Goal: Task Accomplishment & Management: Manage account settings

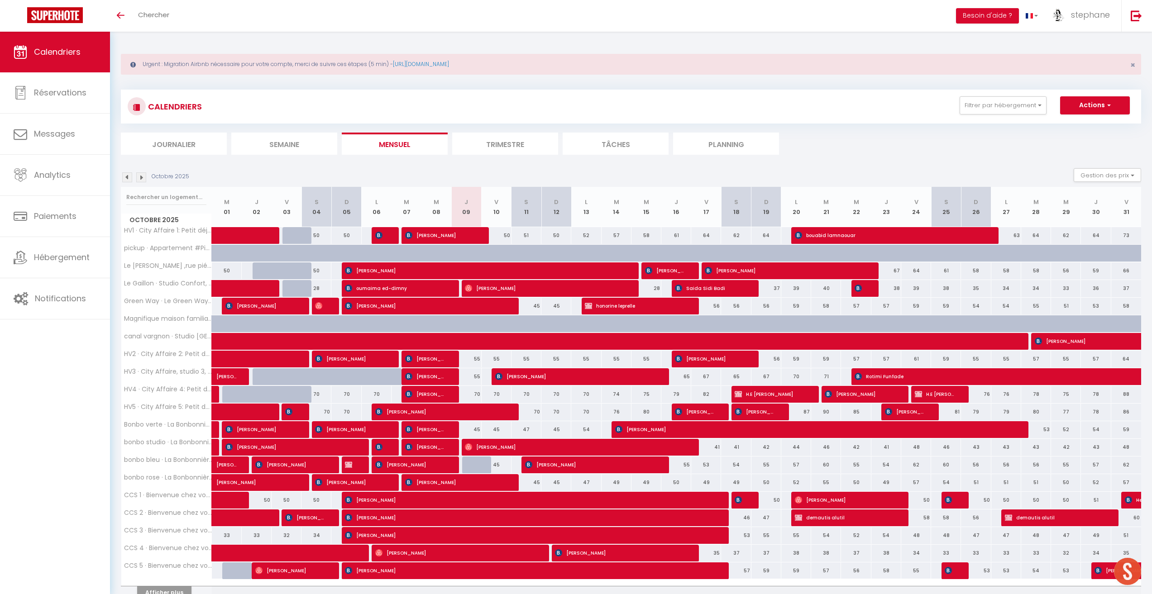
click at [187, 149] on li "Journalier" at bounding box center [174, 144] width 106 height 22
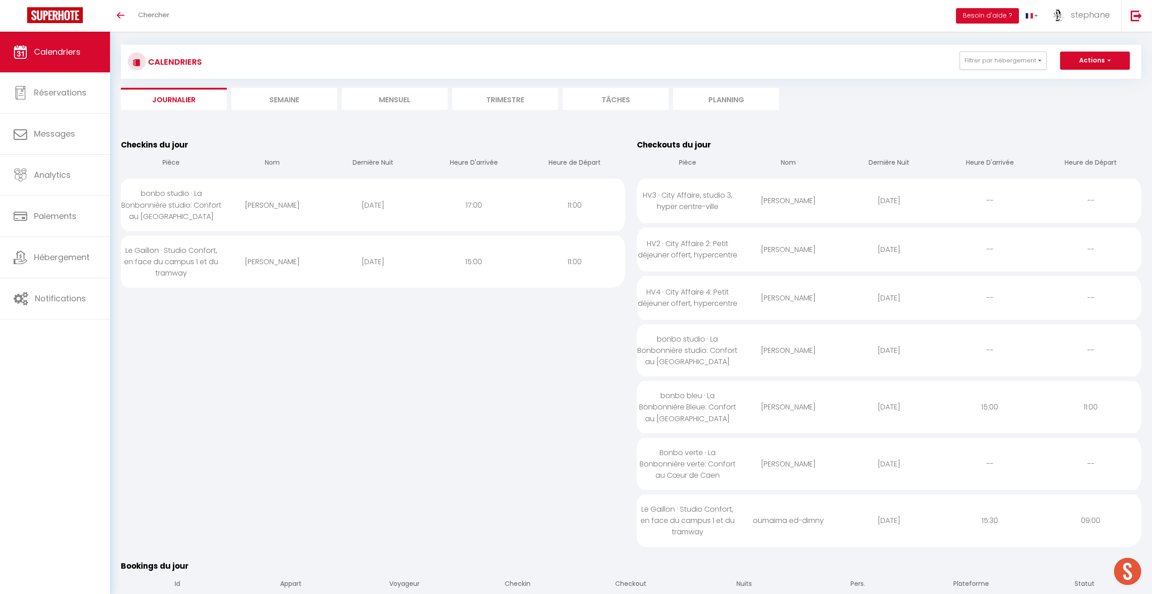
scroll to position [91, 0]
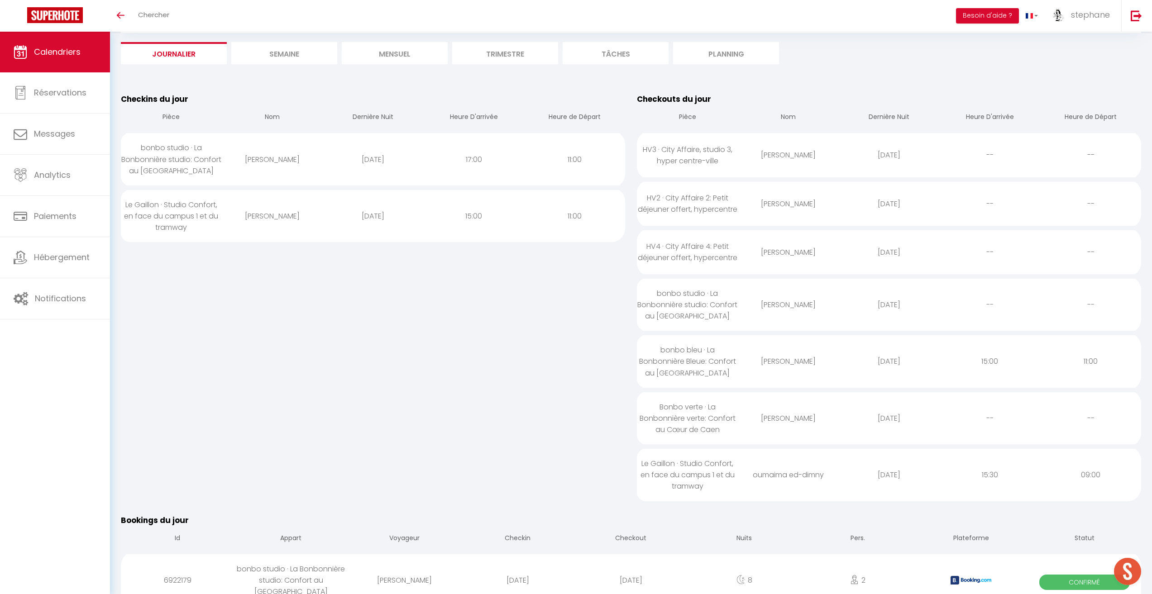
click at [417, 57] on li "Mensuel" at bounding box center [395, 53] width 106 height 22
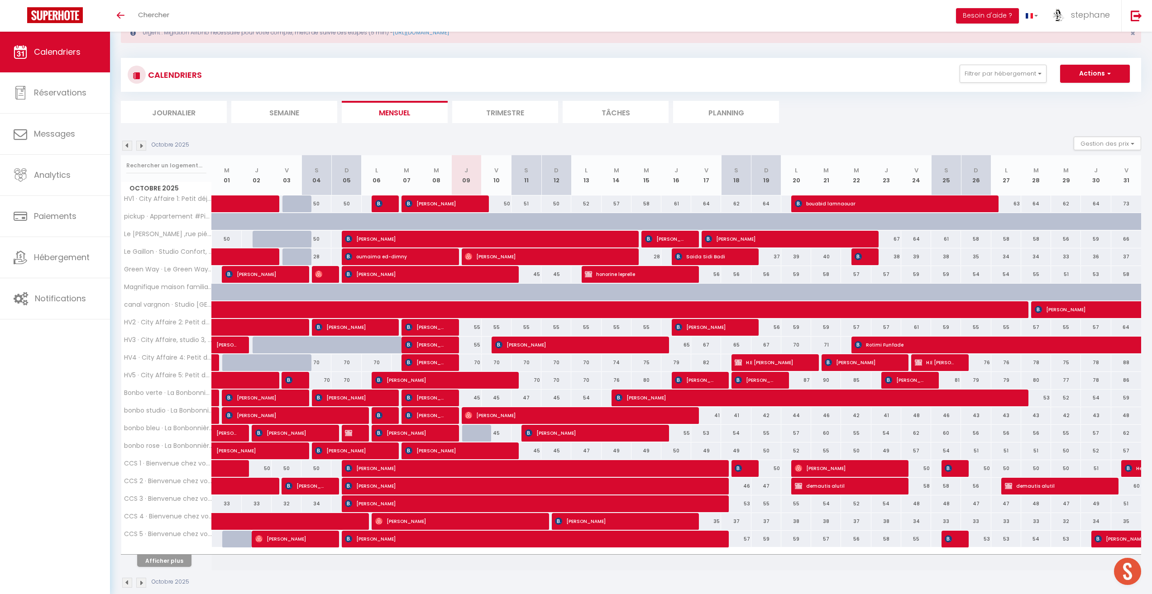
scroll to position [46, 0]
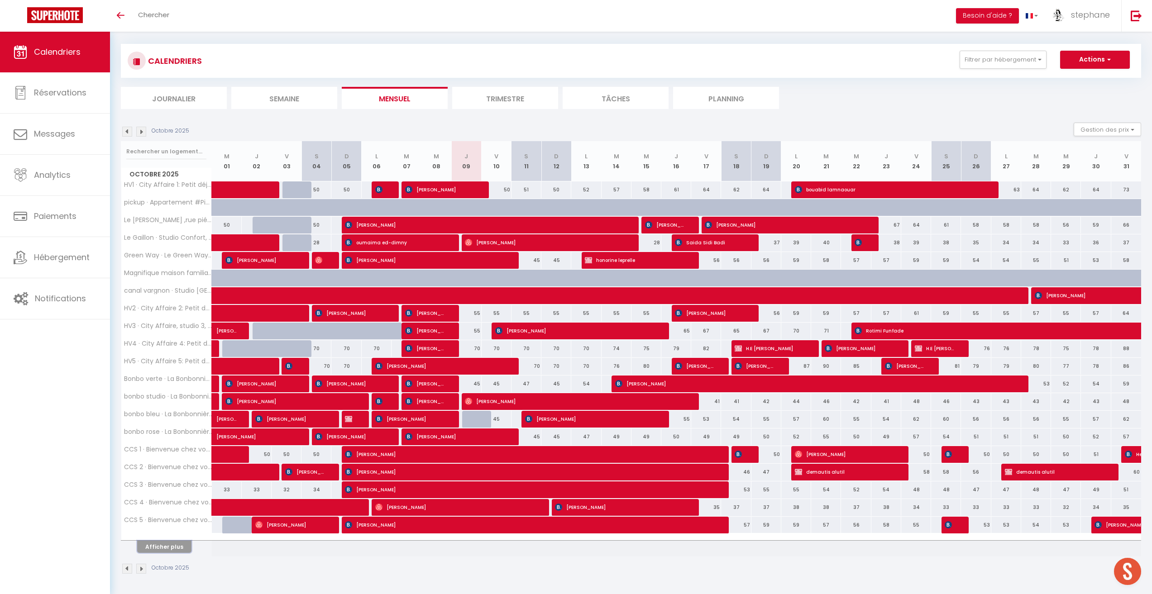
click at [175, 545] on button "Afficher plus" at bounding box center [164, 547] width 54 height 12
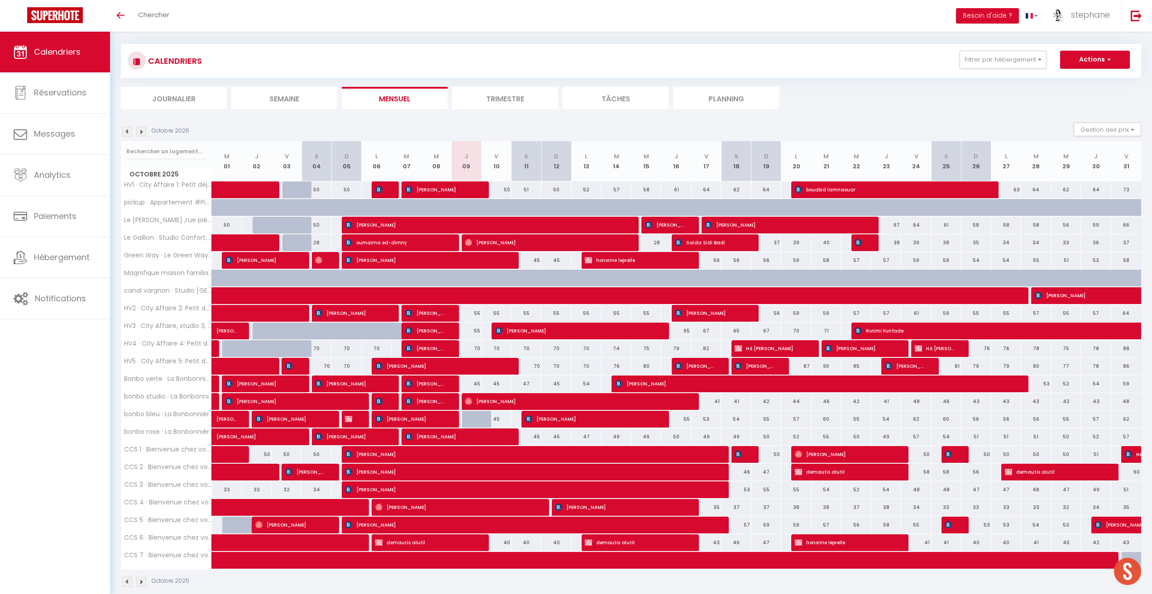
click at [127, 131] on img at bounding box center [127, 132] width 10 height 10
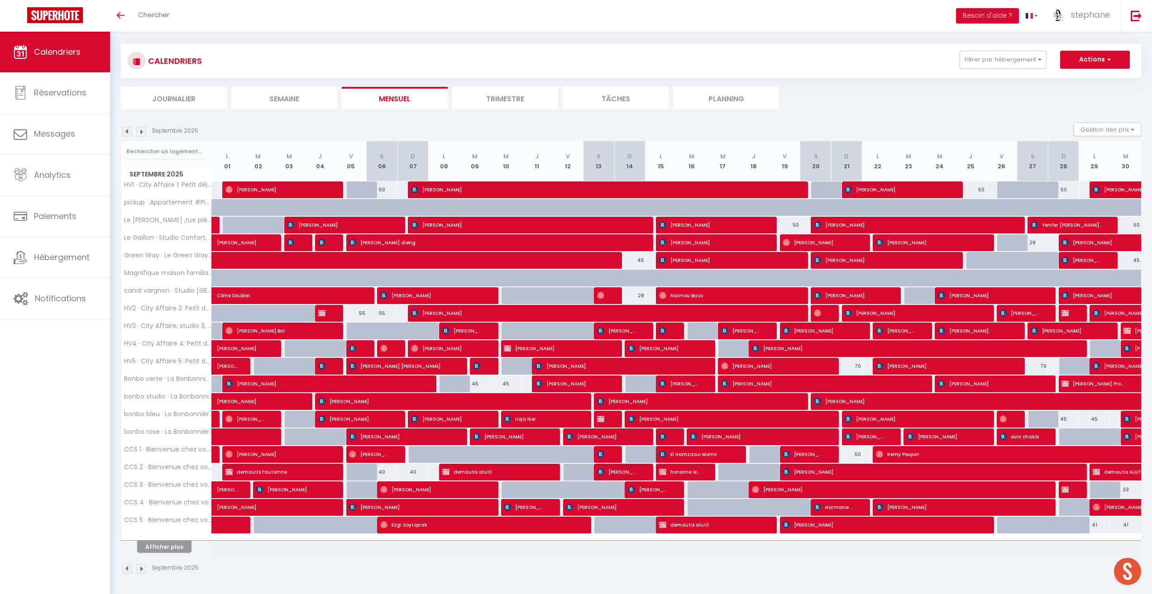
click at [141, 132] on img at bounding box center [141, 132] width 10 height 10
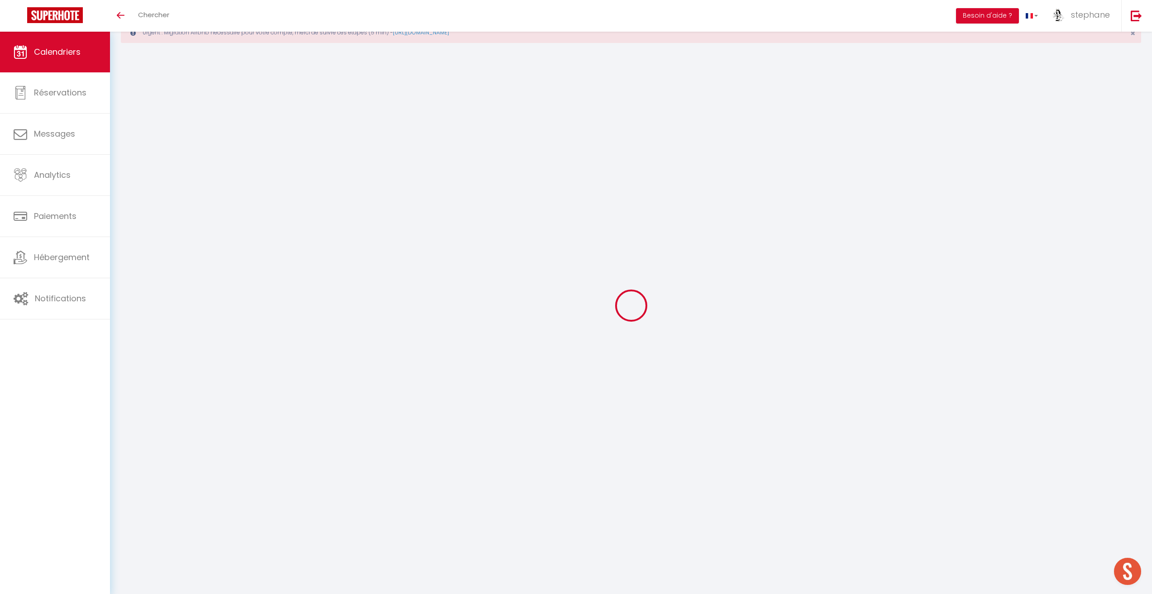
scroll to position [32, 0]
select select
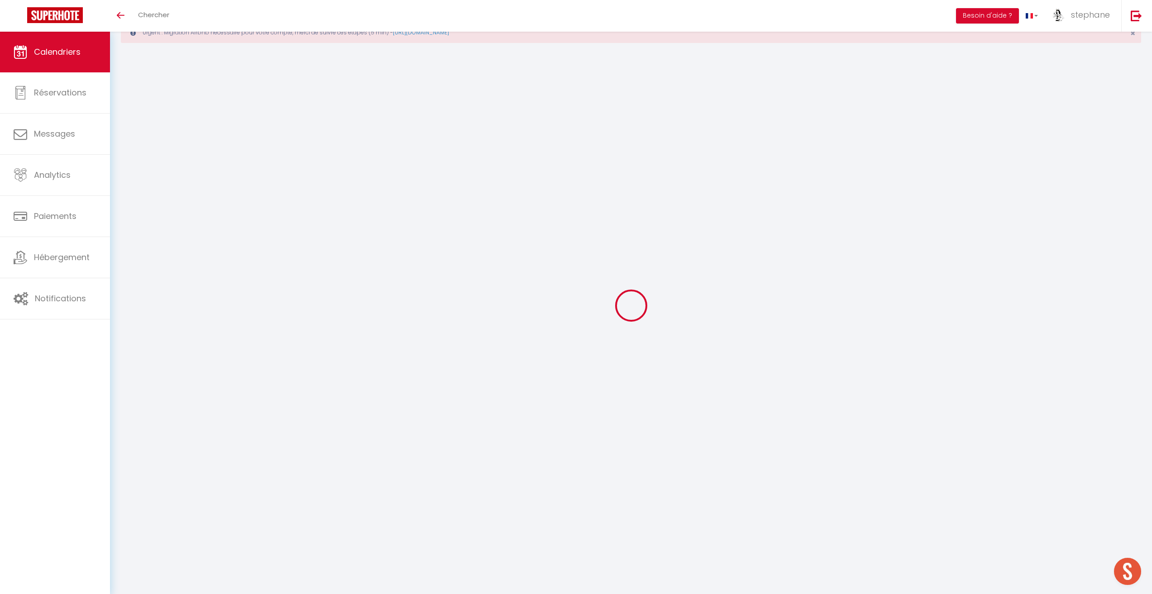
select select
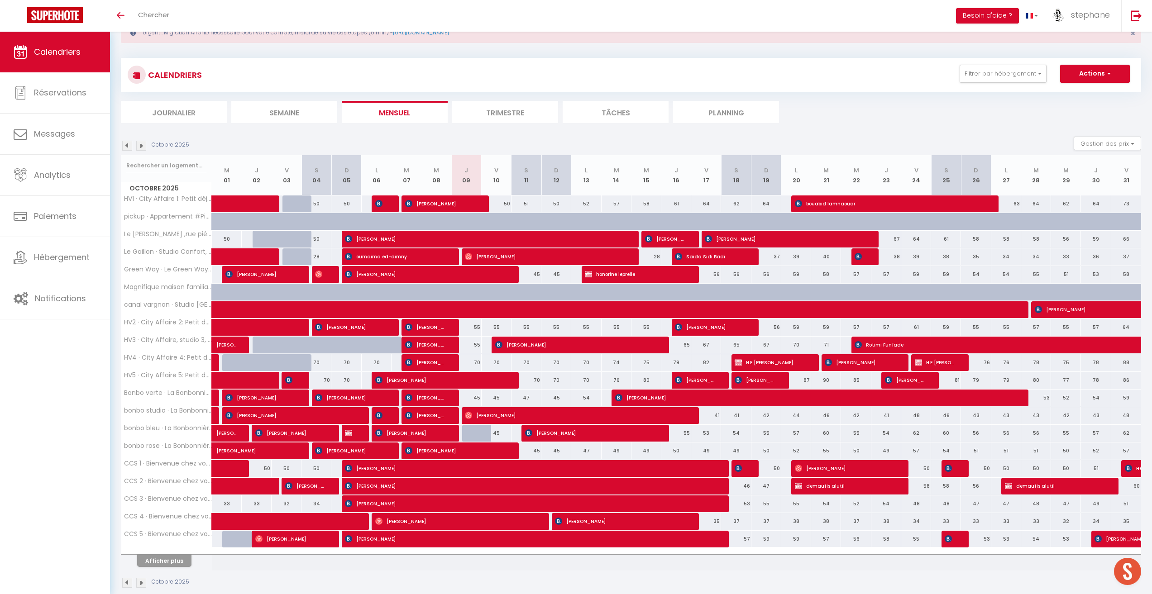
scroll to position [46, 0]
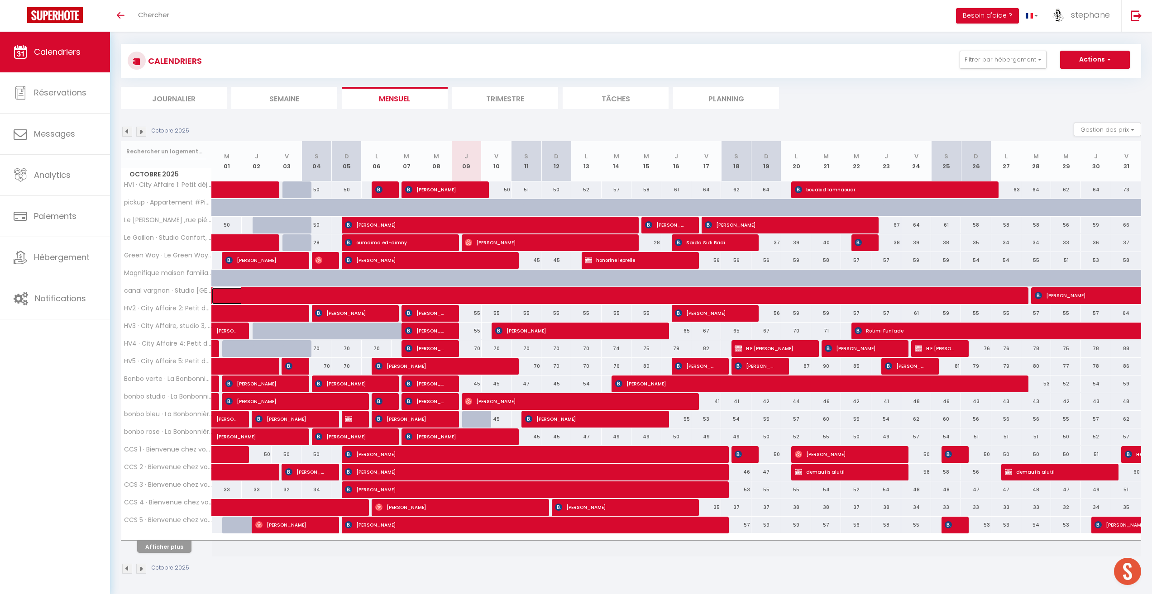
click at [364, 295] on span at bounding box center [506, 296] width 562 height 17
select select "OK"
select select "0"
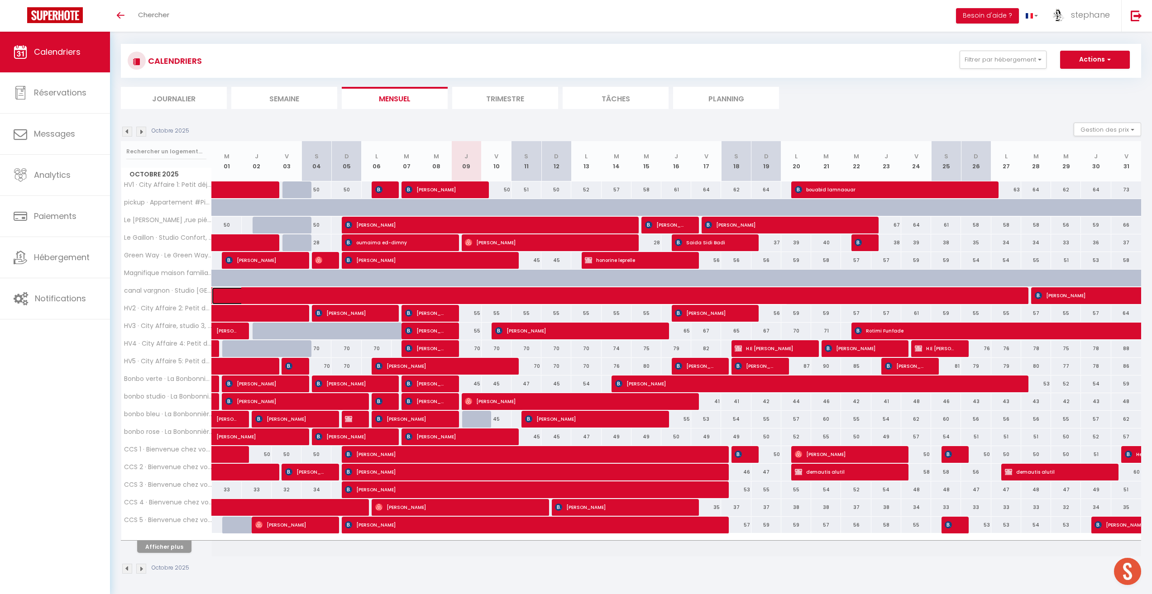
select select "1"
select select
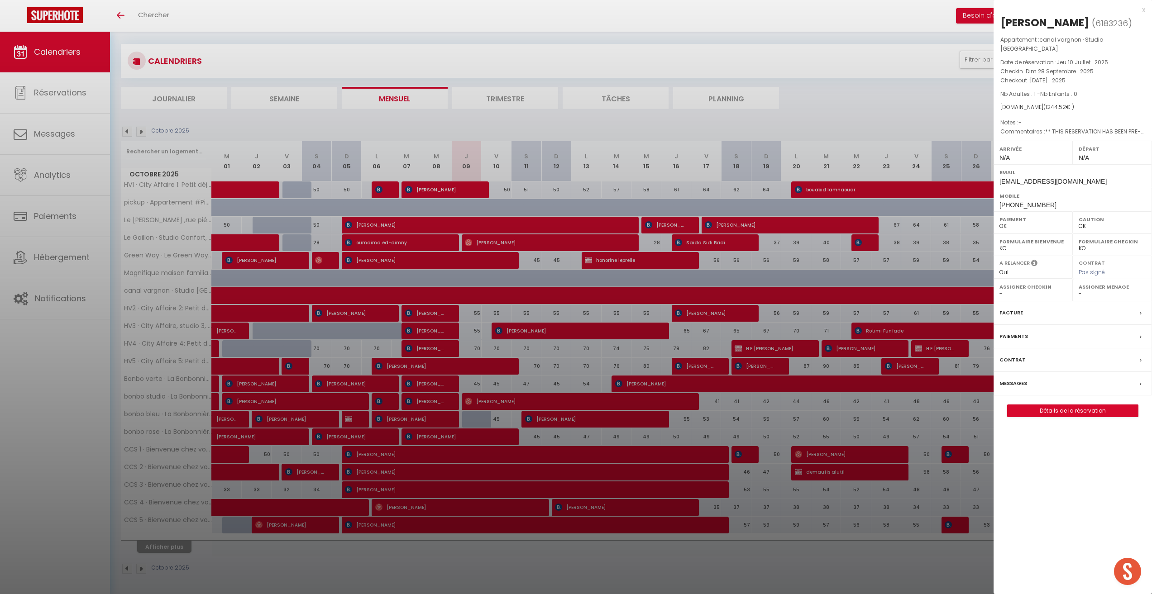
click at [869, 121] on div at bounding box center [576, 297] width 1152 height 594
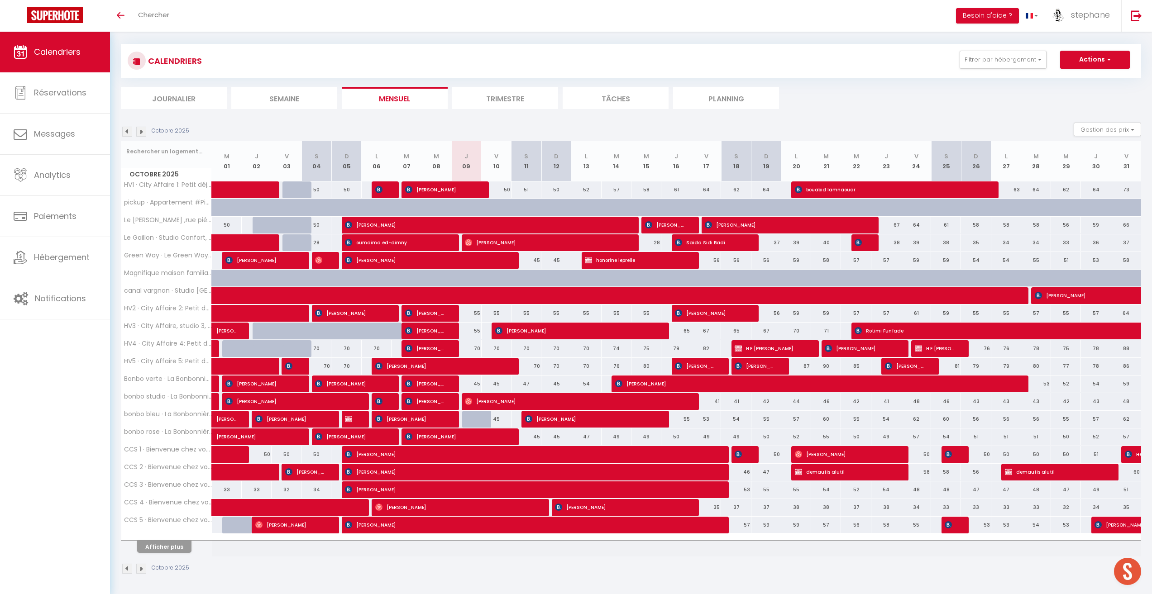
click at [142, 570] on img at bounding box center [141, 569] width 10 height 10
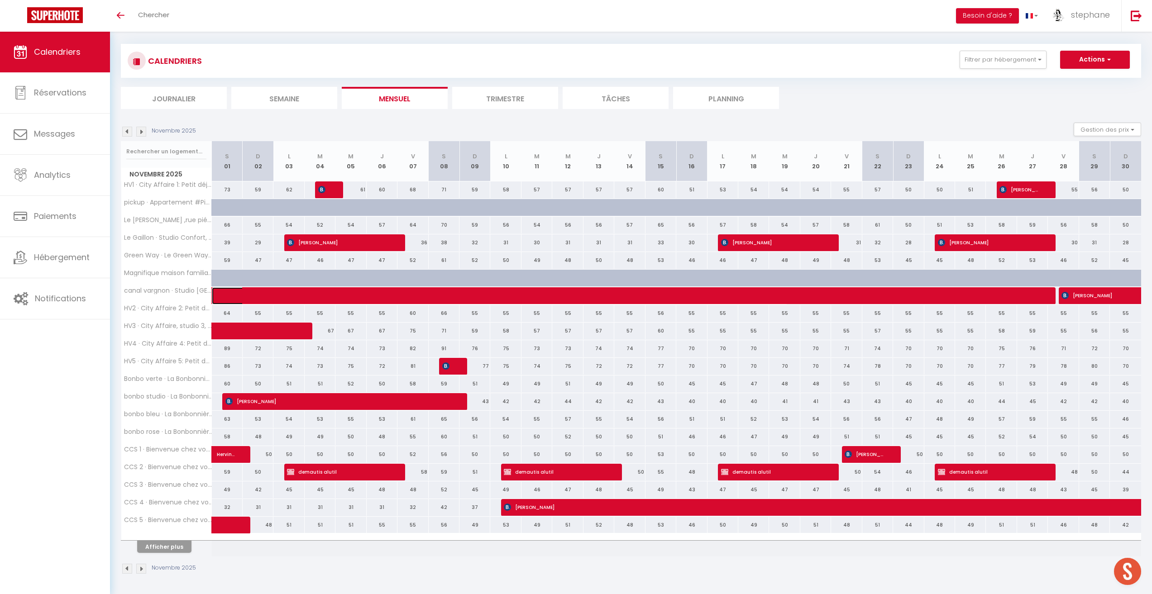
click at [586, 288] on span at bounding box center [506, 296] width 562 height 17
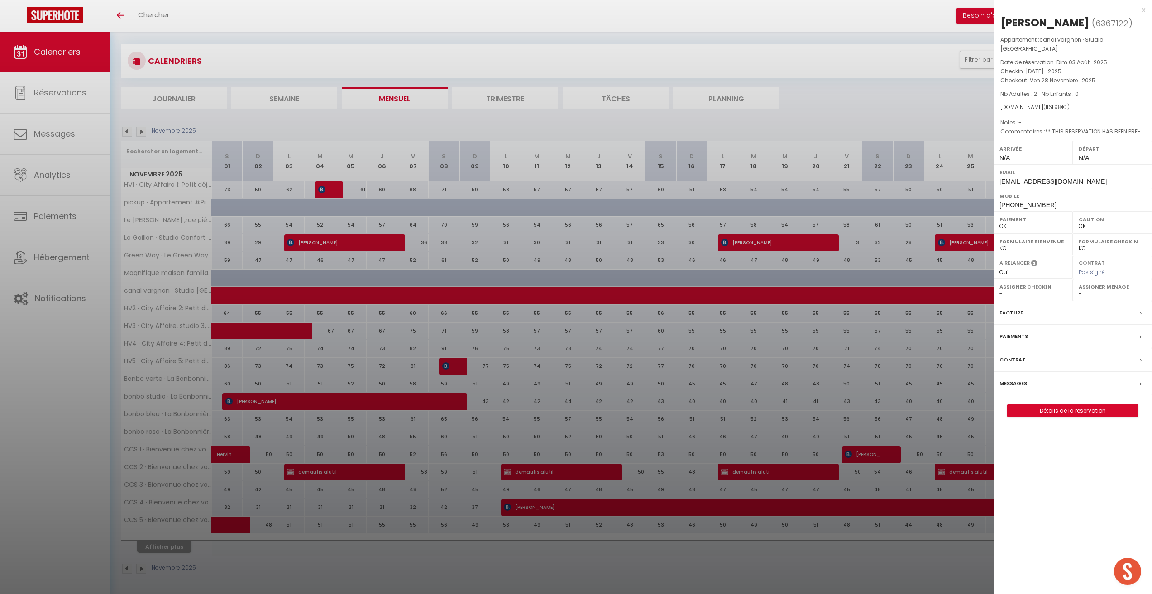
click at [931, 101] on div at bounding box center [576, 297] width 1152 height 594
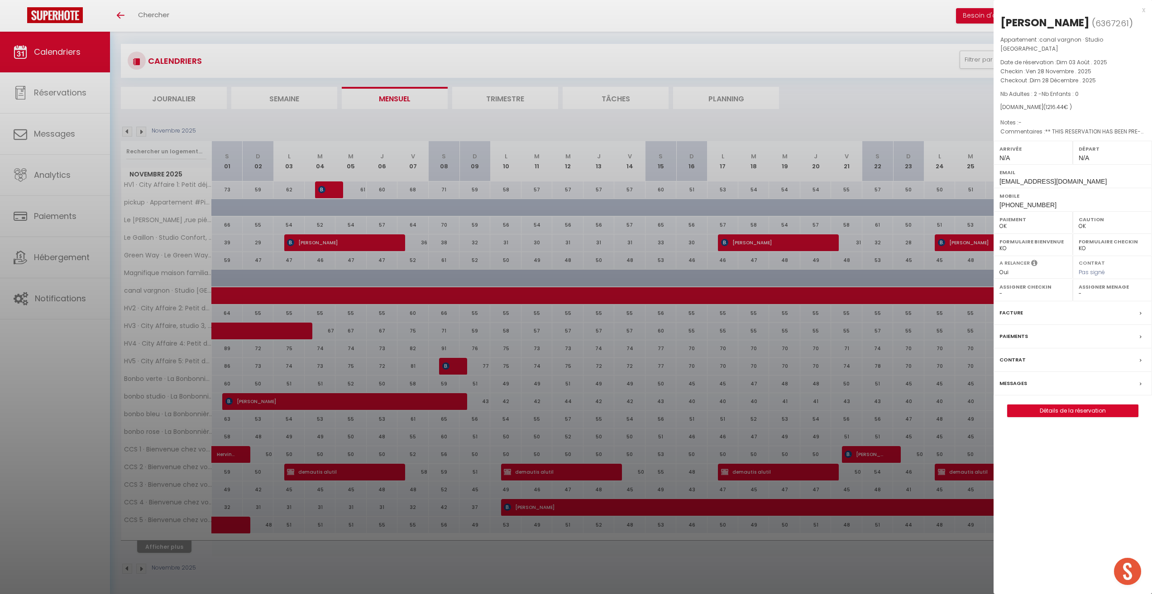
click at [142, 570] on div at bounding box center [576, 297] width 1152 height 594
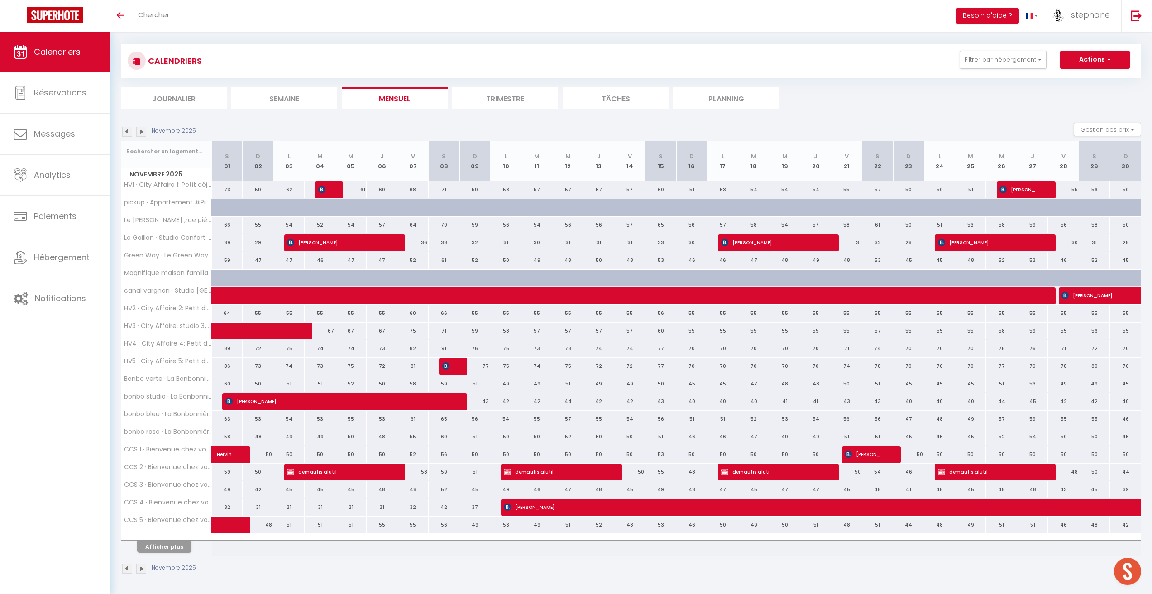
click at [142, 570] on img at bounding box center [141, 569] width 10 height 10
select select "0"
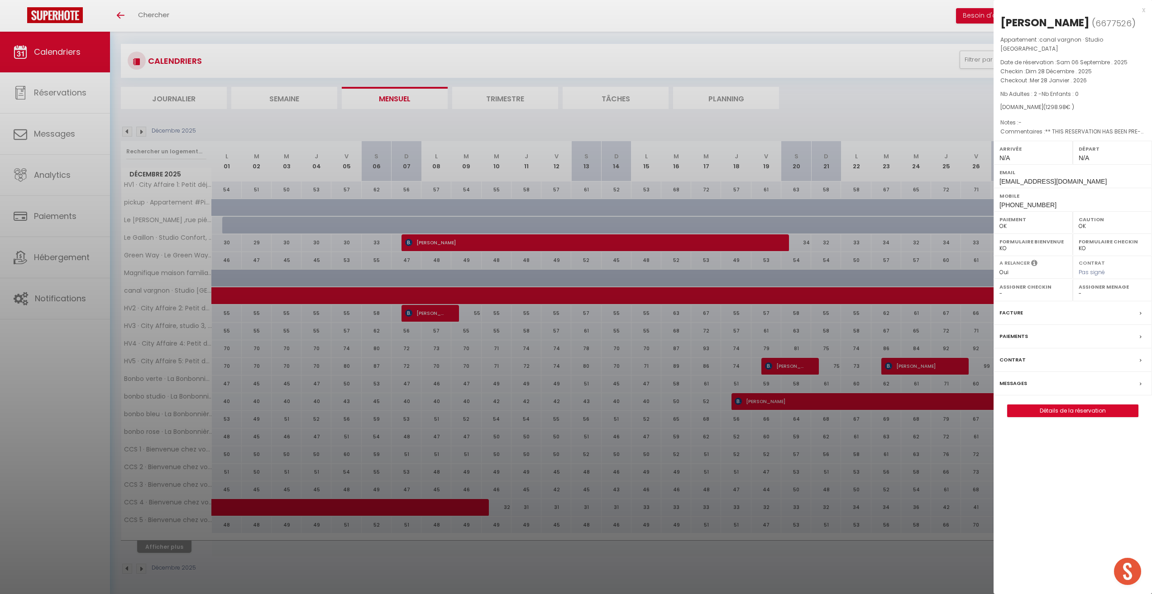
click at [144, 570] on div at bounding box center [576, 297] width 1152 height 594
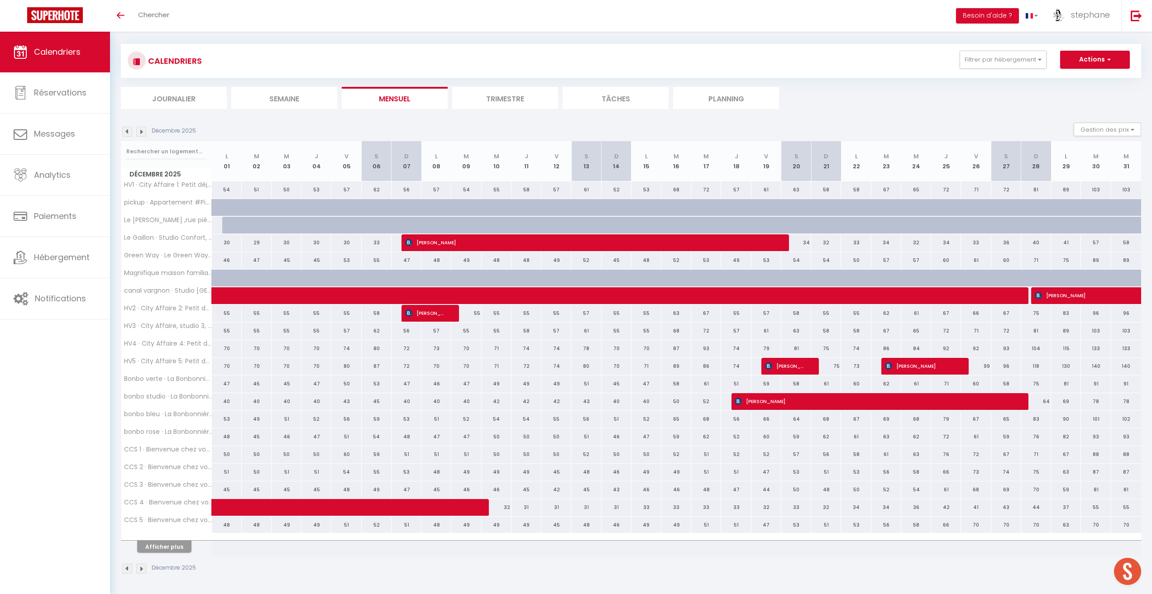
click at [138, 567] on img at bounding box center [141, 569] width 10 height 10
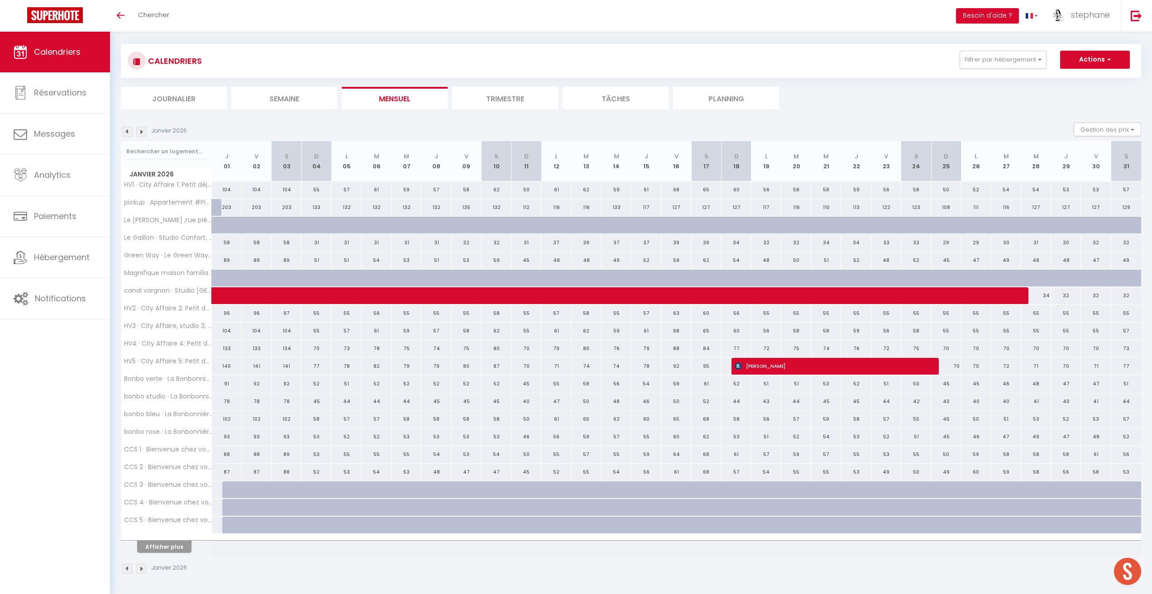
click at [143, 566] on img at bounding box center [141, 569] width 10 height 10
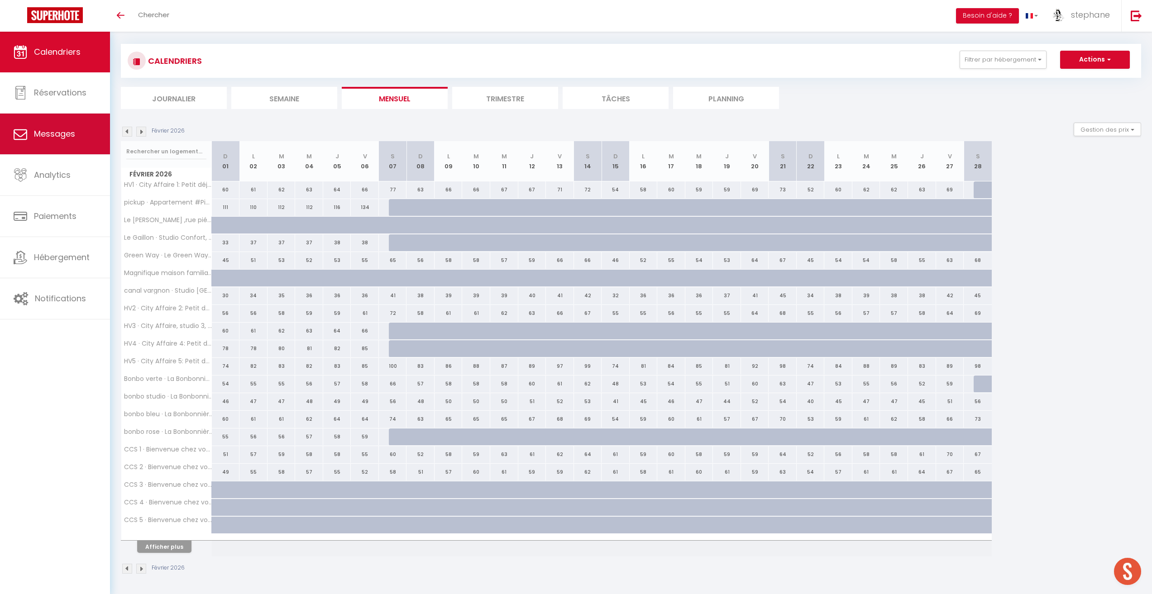
click at [67, 128] on link "Messages" at bounding box center [55, 134] width 110 height 41
select select "message"
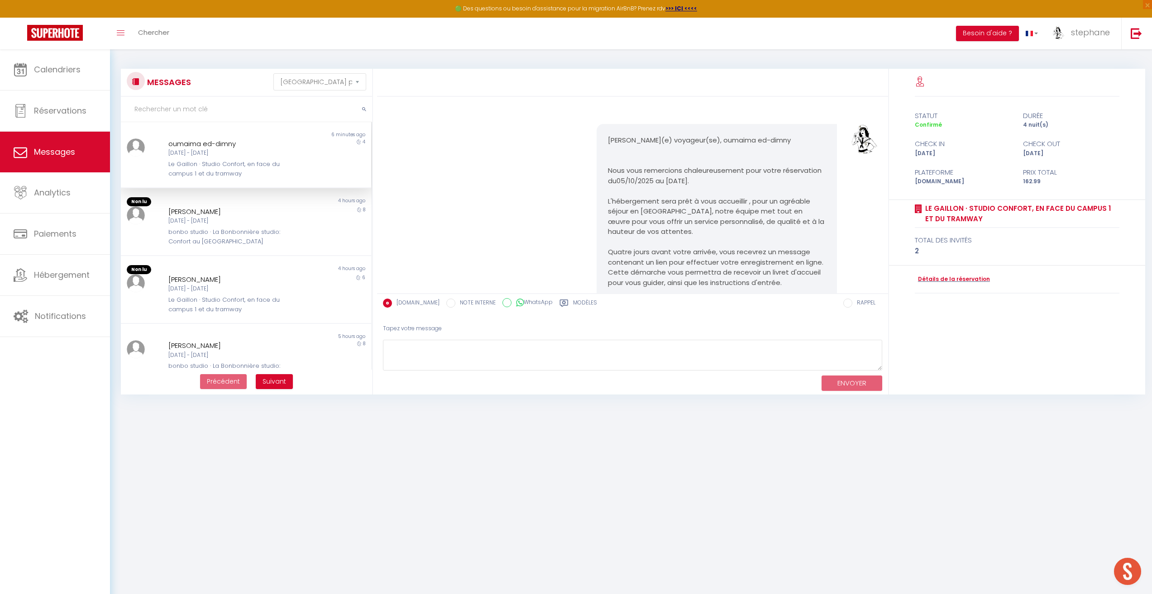
scroll to position [1473, 0]
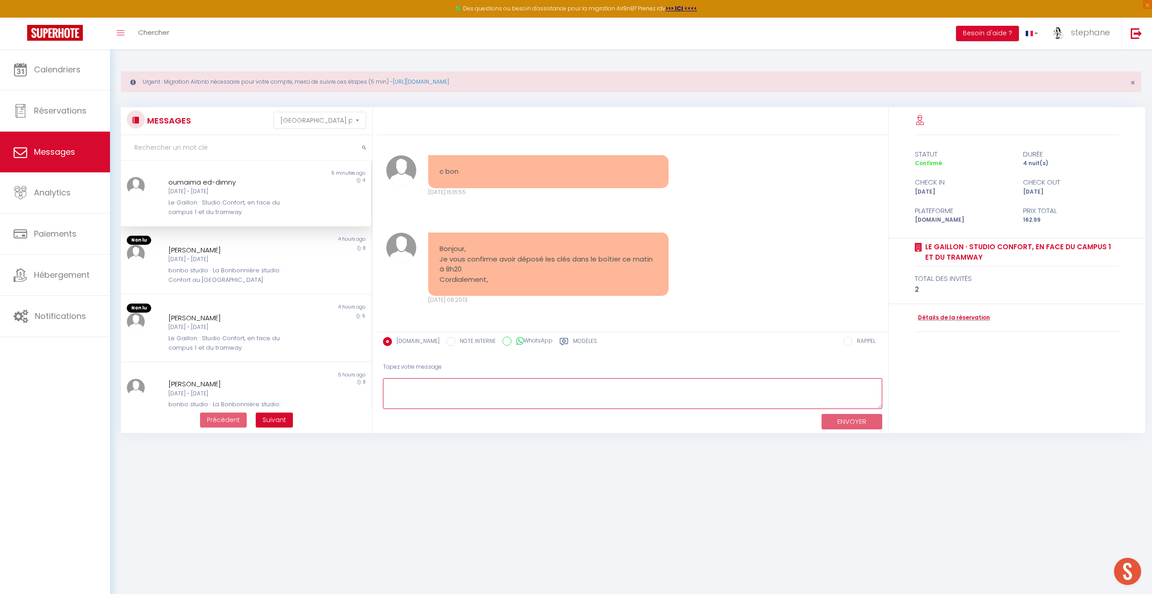
click at [494, 394] on textarea at bounding box center [632, 394] width 499 height 31
click at [688, 54] on div "Urgent : Migration Airbnb nécessaire pour votre compte, merci de suivre ces éta…" at bounding box center [631, 246] width 1042 height 395
type textarea "j'ai bien réceptionné la clef , encore merci [PERSON_NAME]"
click at [864, 424] on button "ENVOYER" at bounding box center [852, 422] width 61 height 16
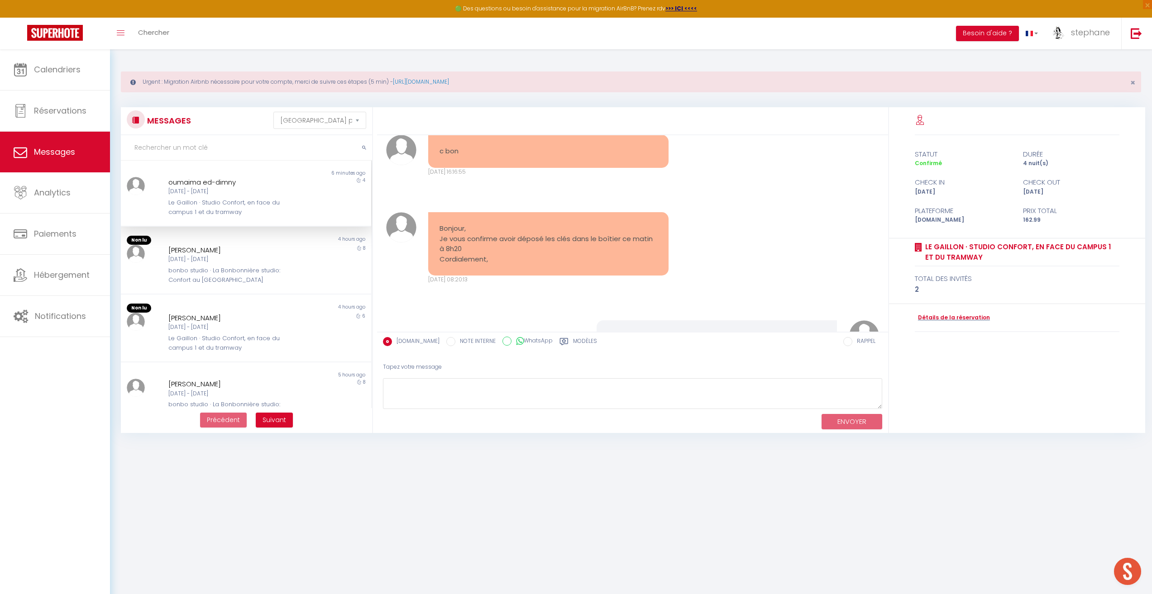
scroll to position [1561, 0]
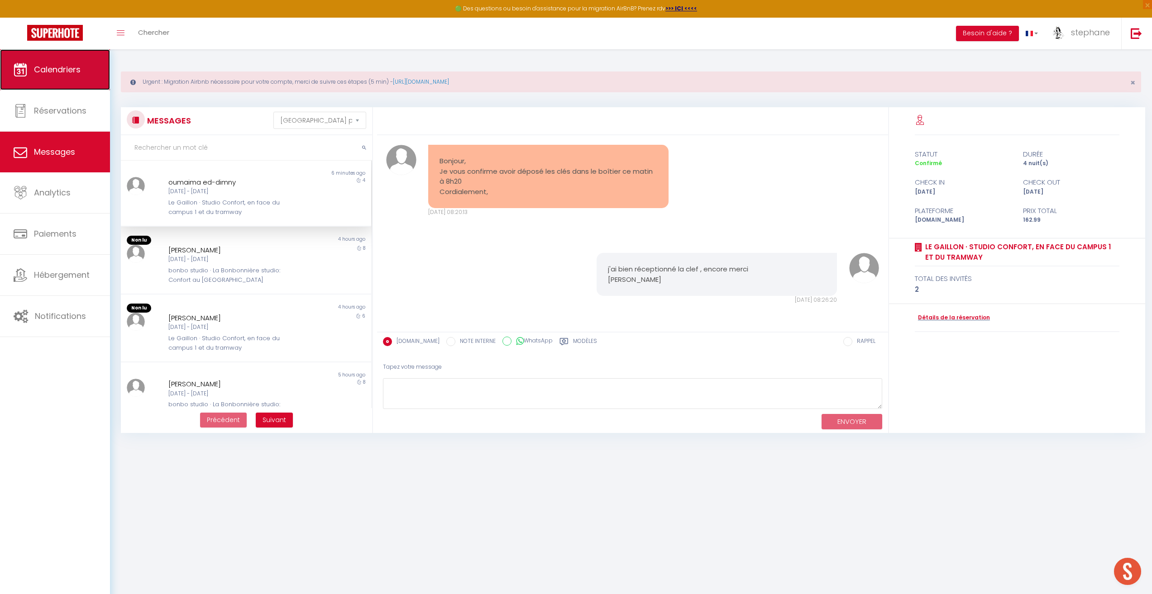
click at [61, 55] on link "Calendriers" at bounding box center [55, 69] width 110 height 41
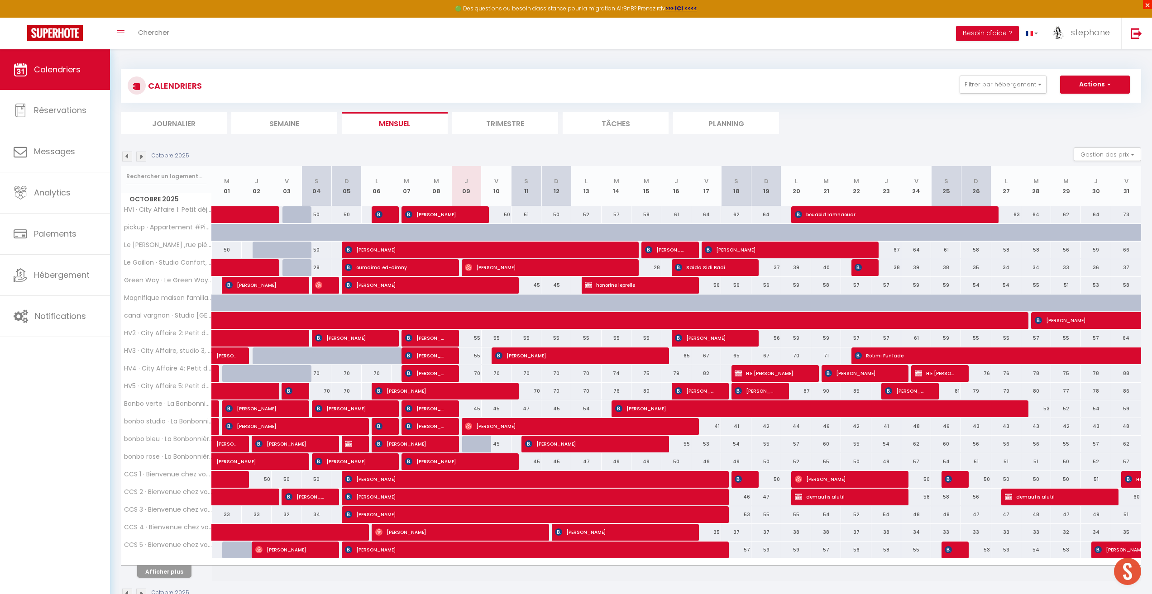
click at [1149, 6] on span "×" at bounding box center [1147, 4] width 9 height 9
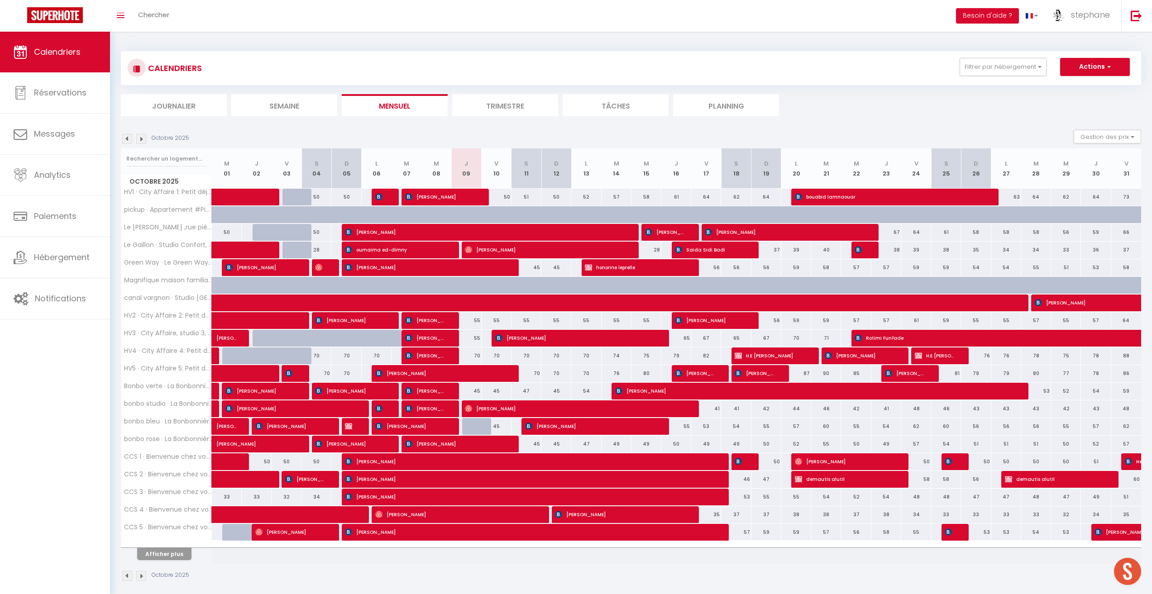
click at [189, 113] on li "Journalier" at bounding box center [174, 105] width 106 height 22
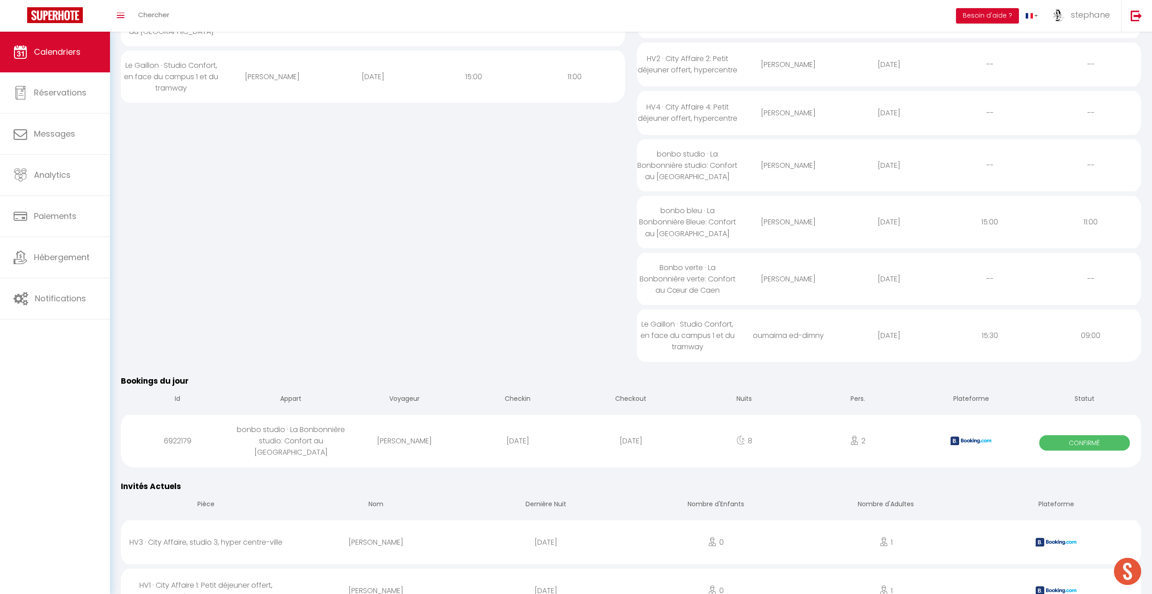
scroll to position [226, 0]
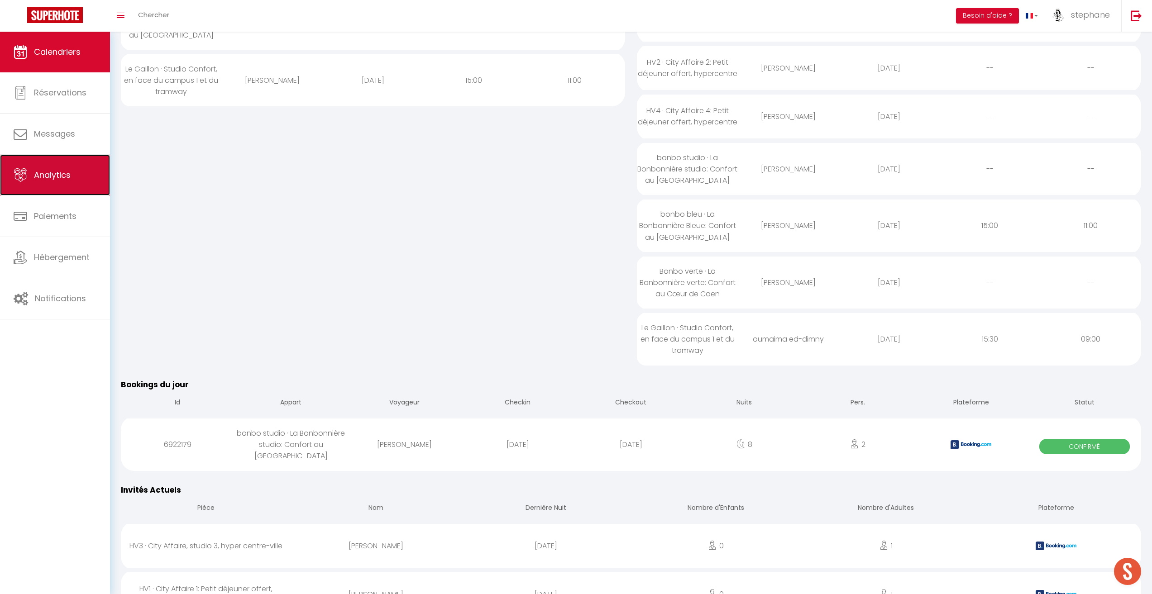
click at [70, 184] on link "Analytics" at bounding box center [55, 175] width 110 height 41
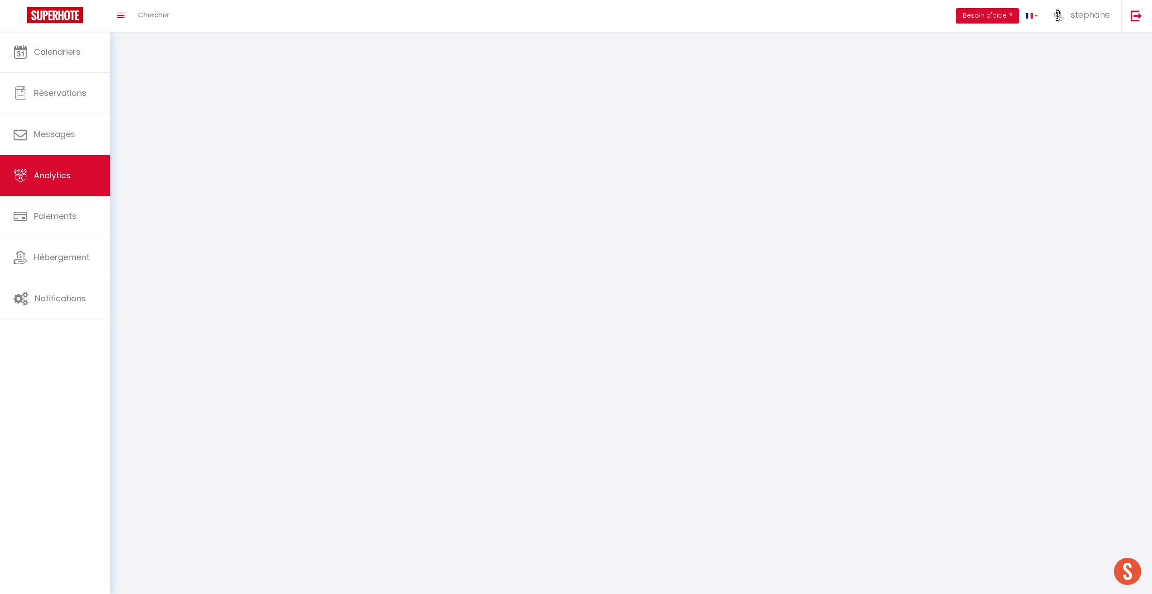
select select "2025"
select select "10"
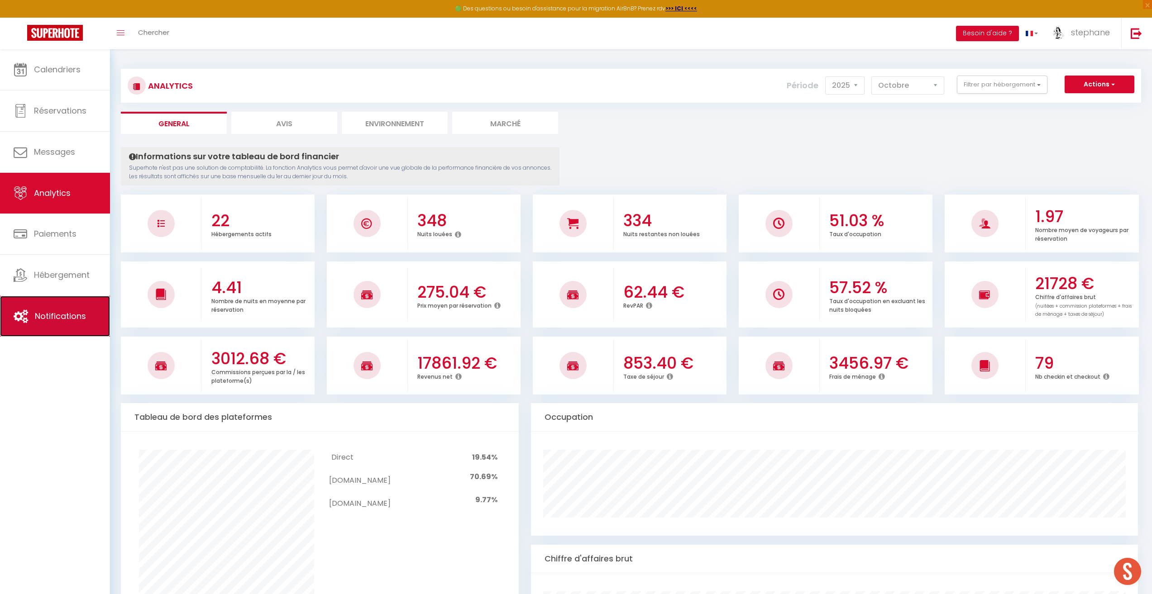
click at [73, 317] on span "Notifications" at bounding box center [60, 316] width 51 height 11
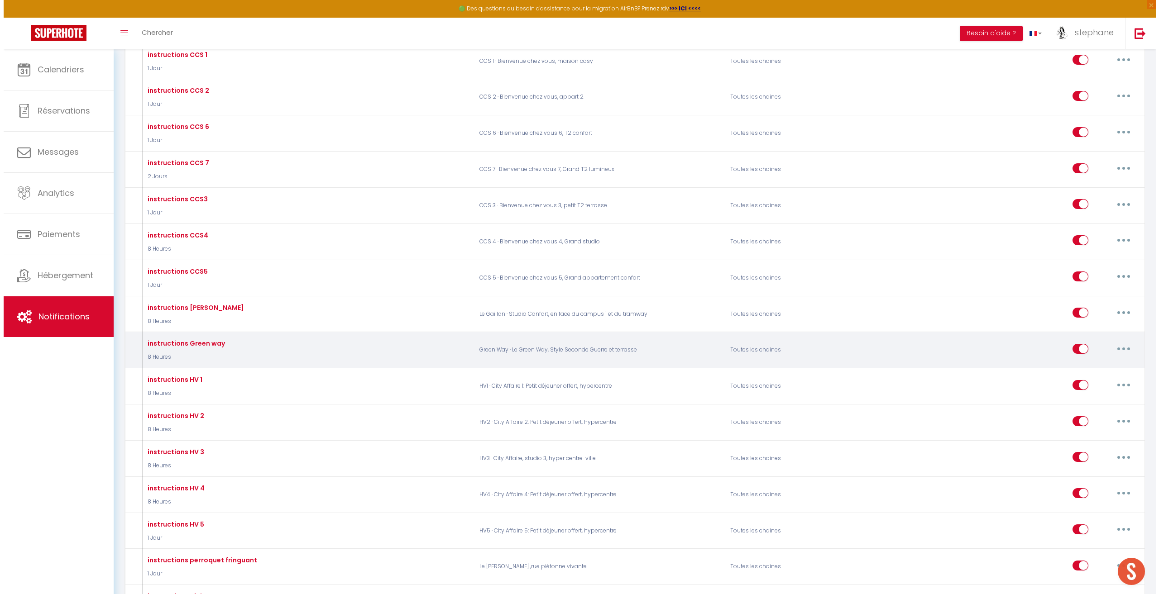
scroll to position [446, 0]
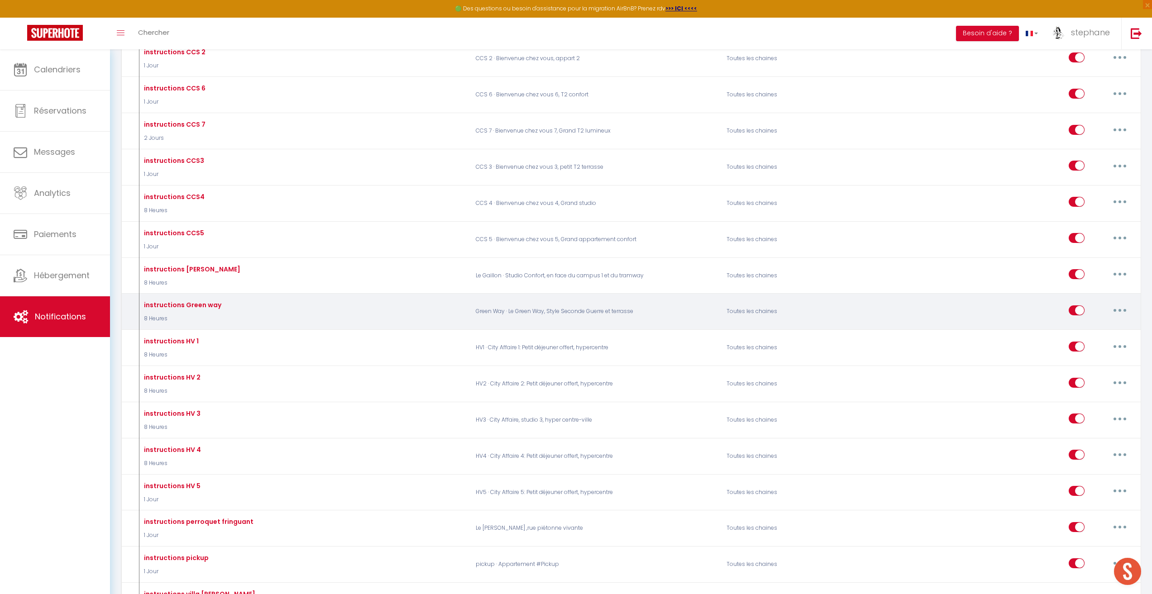
click at [1112, 312] on button "button" at bounding box center [1119, 310] width 25 height 14
click at [1078, 335] on link "Editer" at bounding box center [1096, 330] width 67 height 15
type input "instructions Green way"
select select "8 Heures"
select select "if_booking_is_paid"
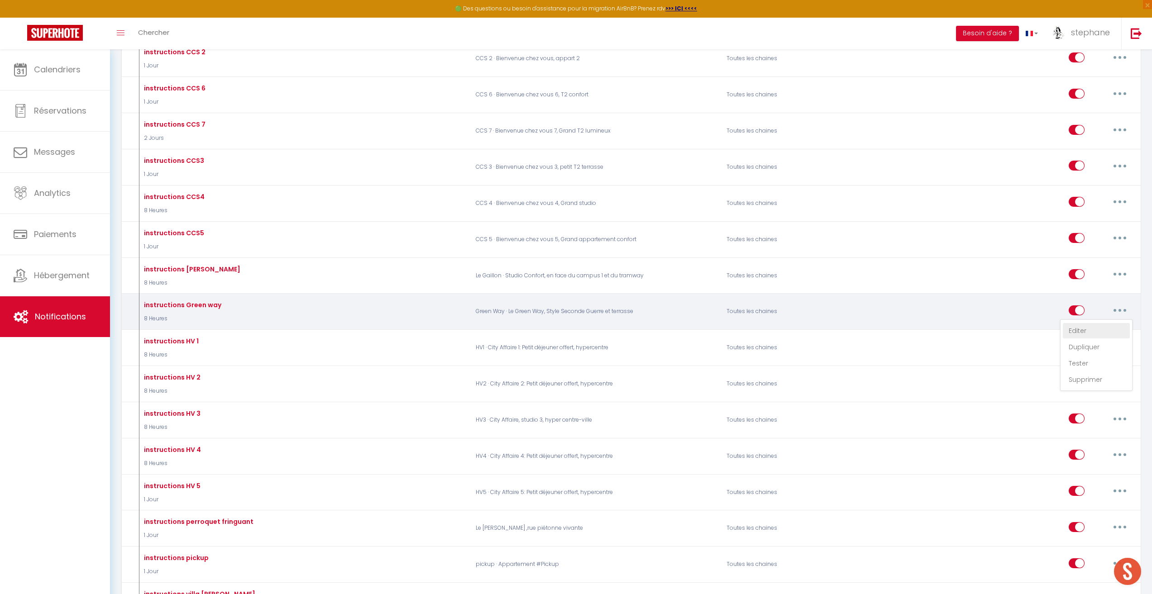
checkbox input "true"
checkbox input "false"
radio input "true"
type input "instructions Green way"
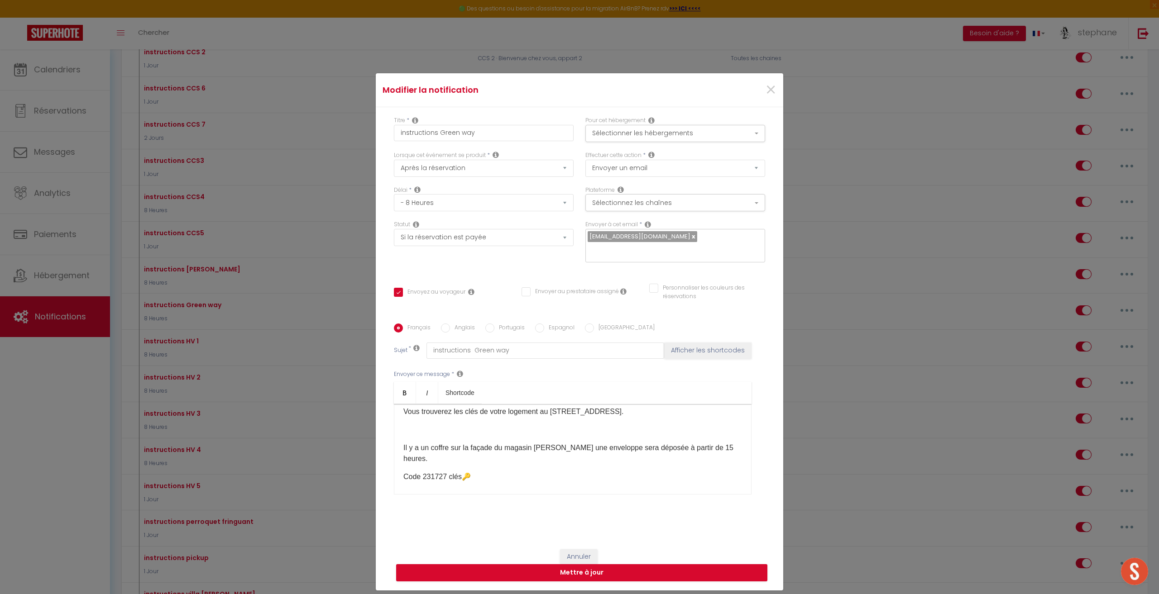
scroll to position [14, 0]
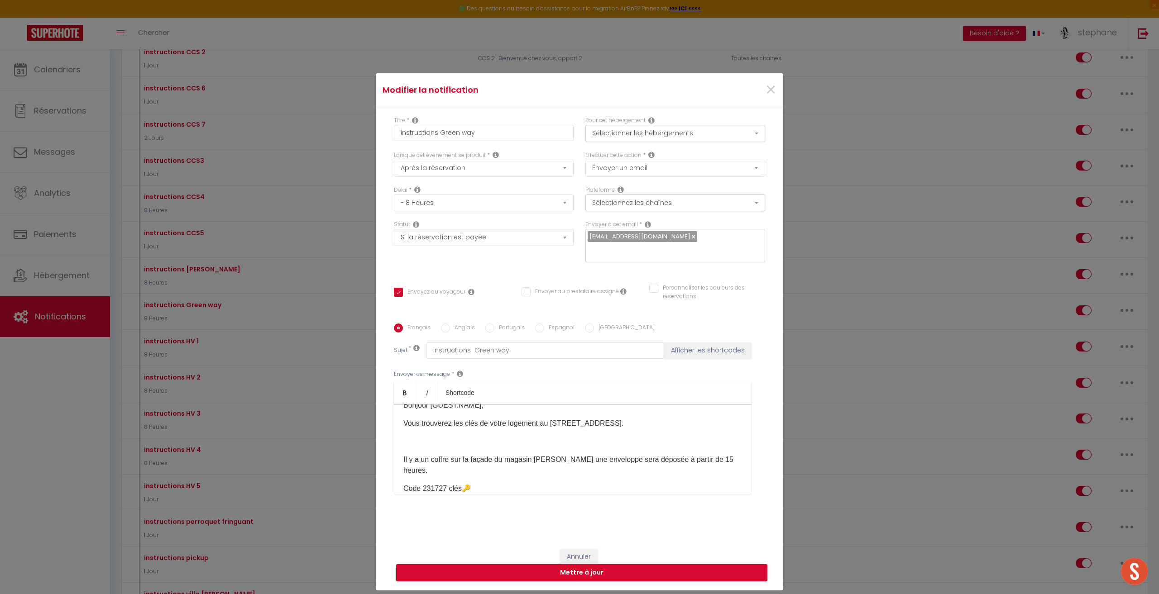
click at [441, 485] on span "Code 231727 clés" at bounding box center [432, 489] width 58 height 8
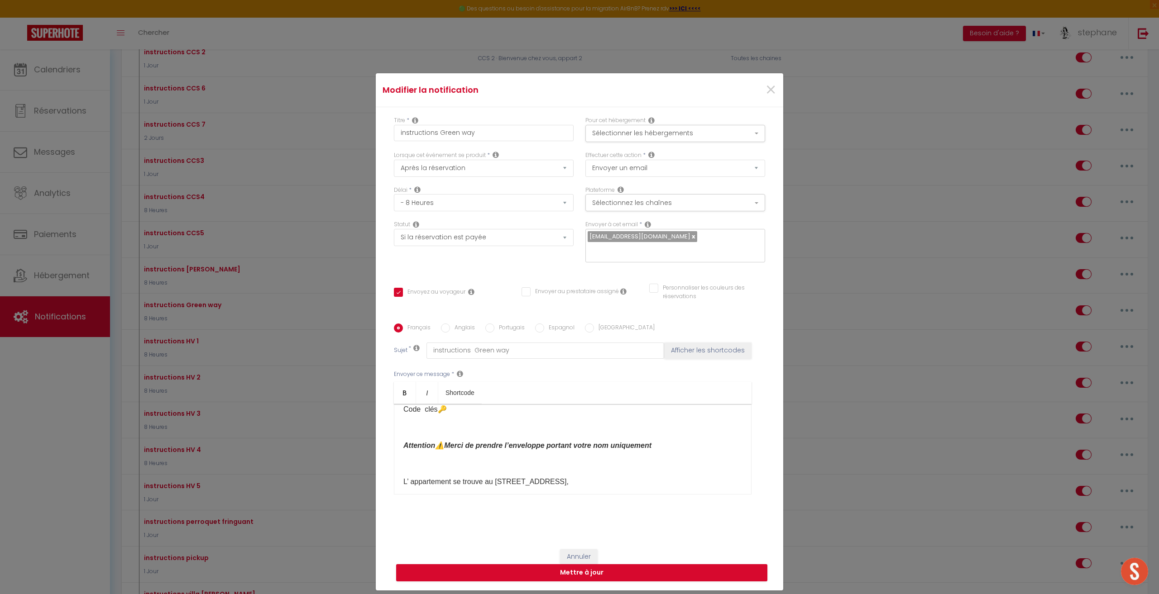
scroll to position [45, 0]
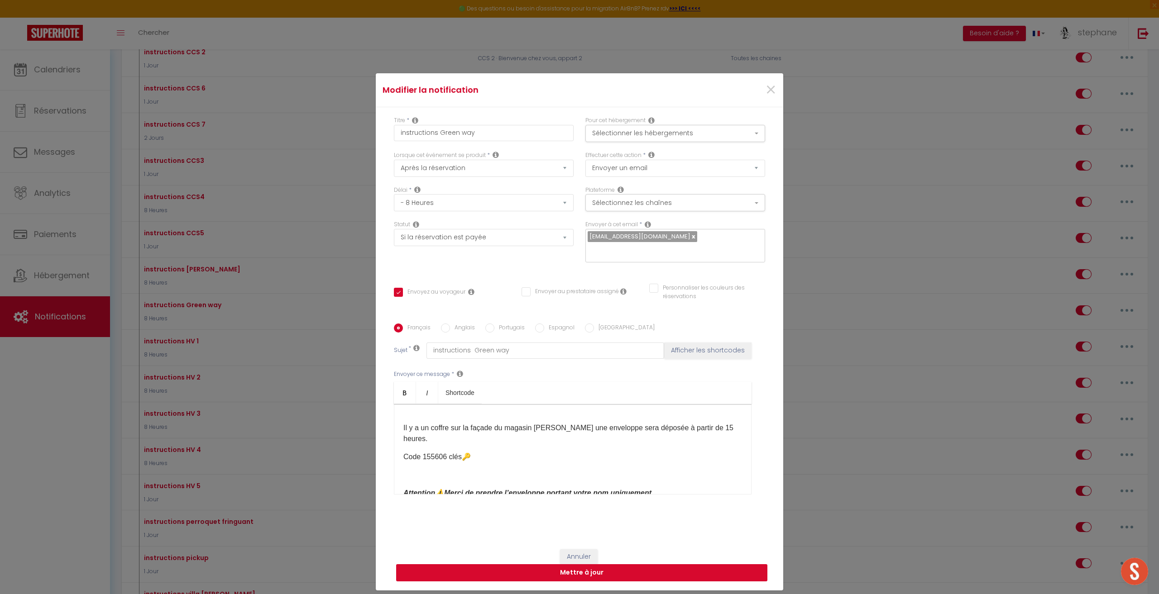
click at [595, 566] on button "Mettre à jour" at bounding box center [581, 573] width 371 height 17
checkbox input "true"
checkbox input "false"
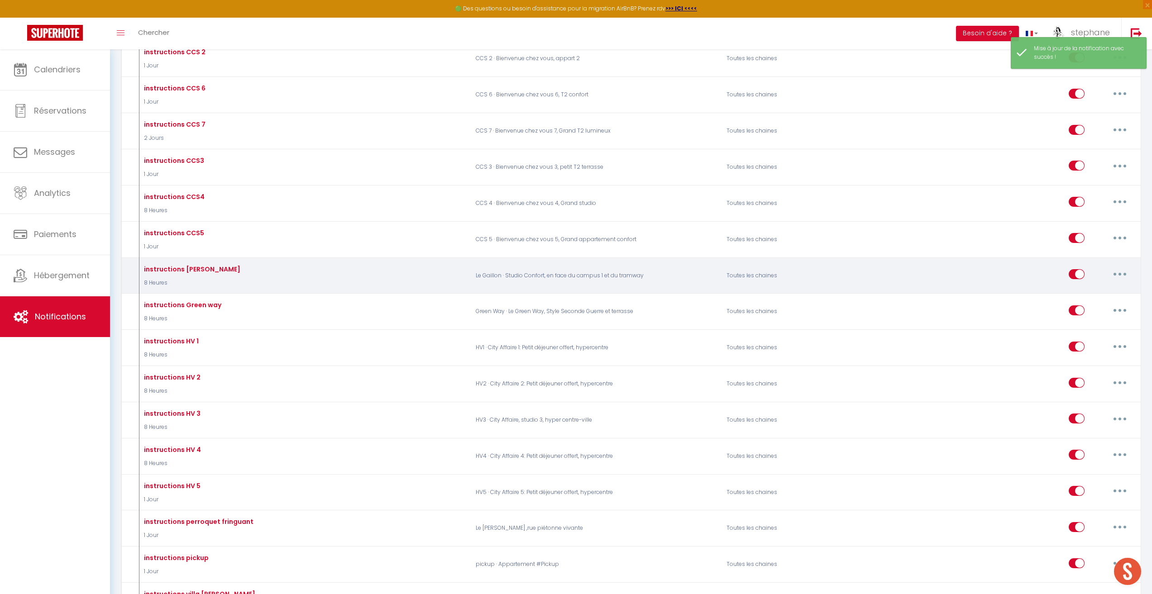
click at [1122, 273] on button "button" at bounding box center [1119, 274] width 25 height 14
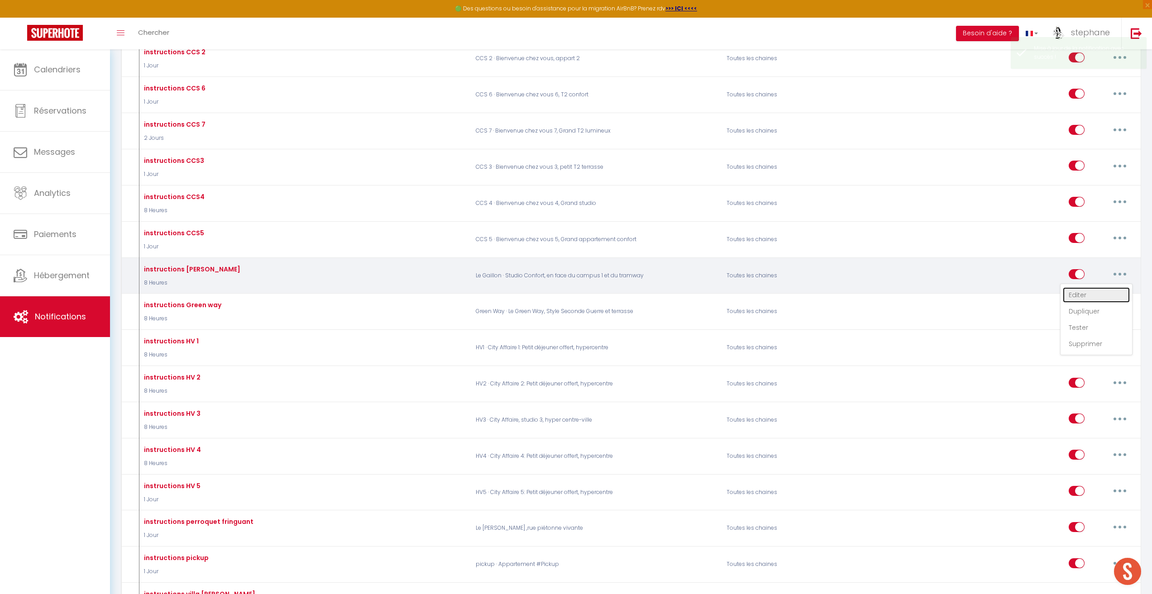
click at [1081, 294] on link "Editer" at bounding box center [1096, 295] width 67 height 15
type input "instructions [PERSON_NAME]"
select select "8 Heures"
select select "if_booking_is_paid"
checkbox input "true"
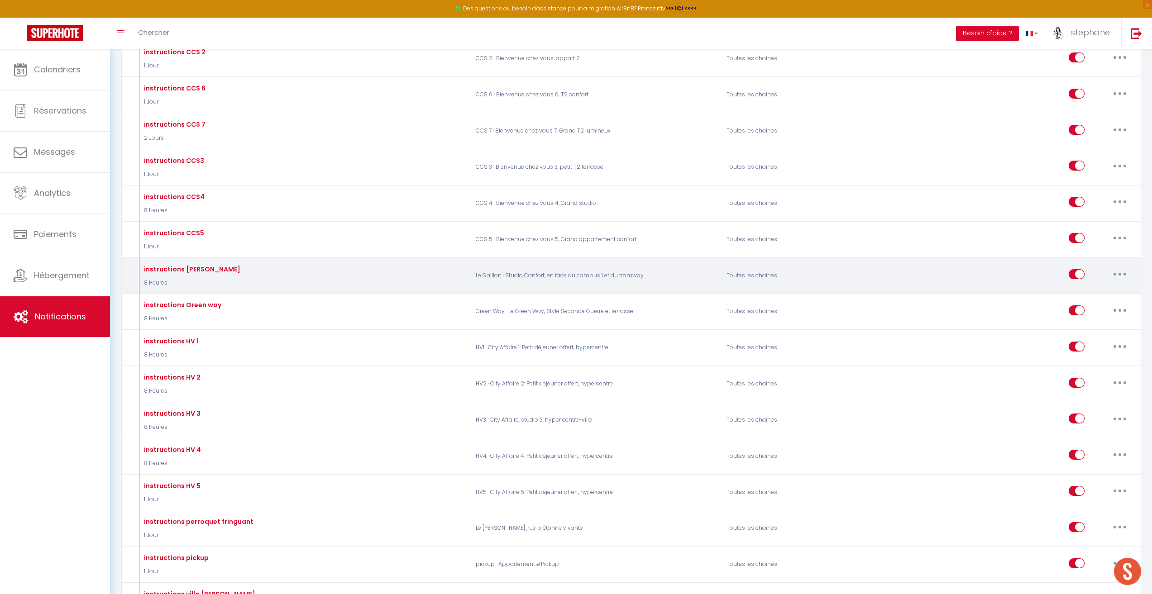
checkbox input "false"
radio input "true"
type input "instructions [PERSON_NAME]"
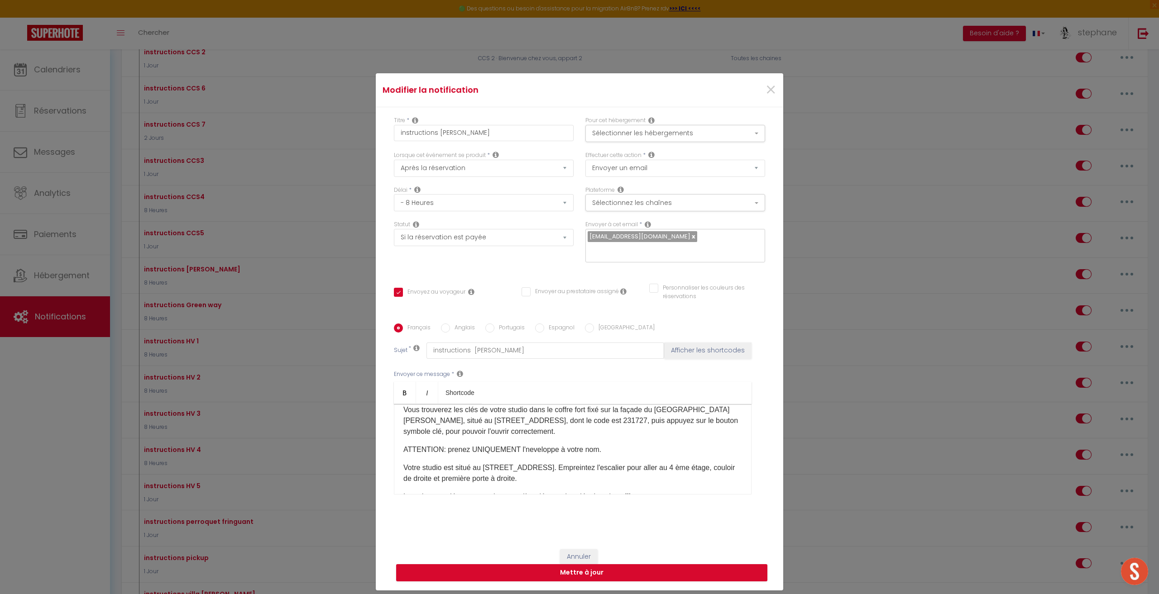
scroll to position [0, 0]
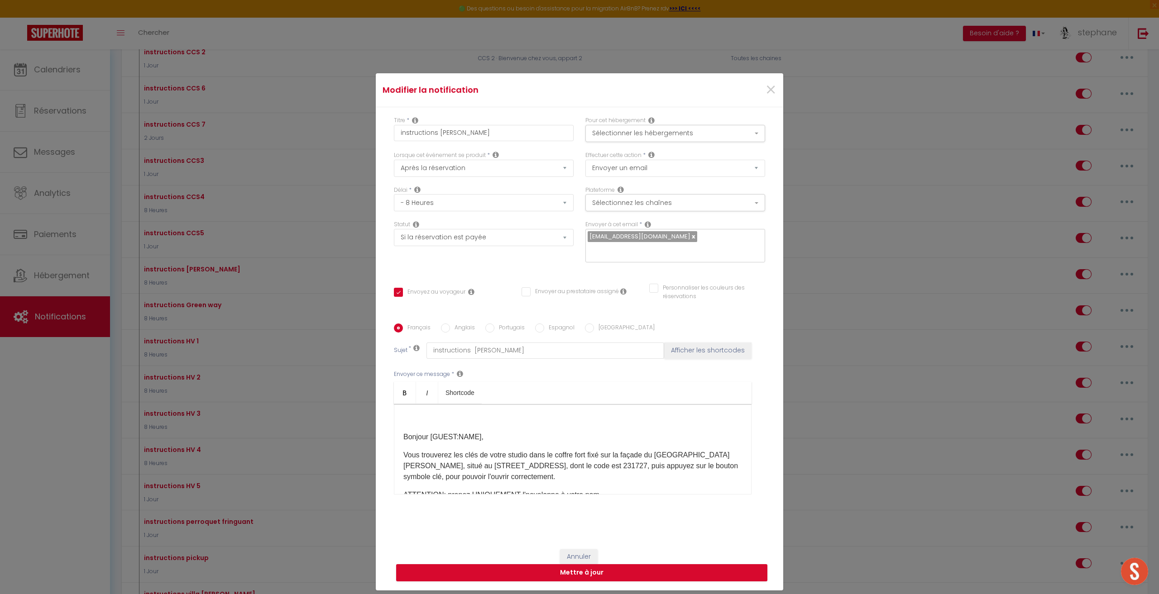
click at [630, 461] on p "Vous trouverez les clés de votre studio dans le coffre fort fixé sur la façade …" at bounding box center [572, 466] width 339 height 33
click at [581, 570] on button "Mettre à jour" at bounding box center [581, 573] width 371 height 17
checkbox input "true"
checkbox input "false"
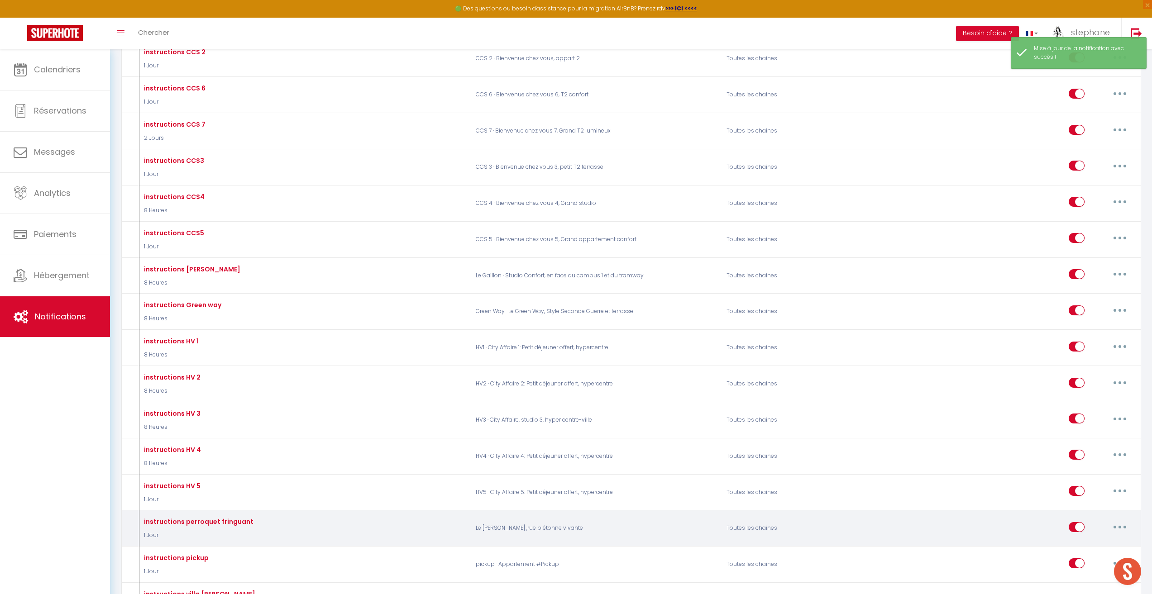
click at [1118, 526] on button "button" at bounding box center [1119, 527] width 25 height 14
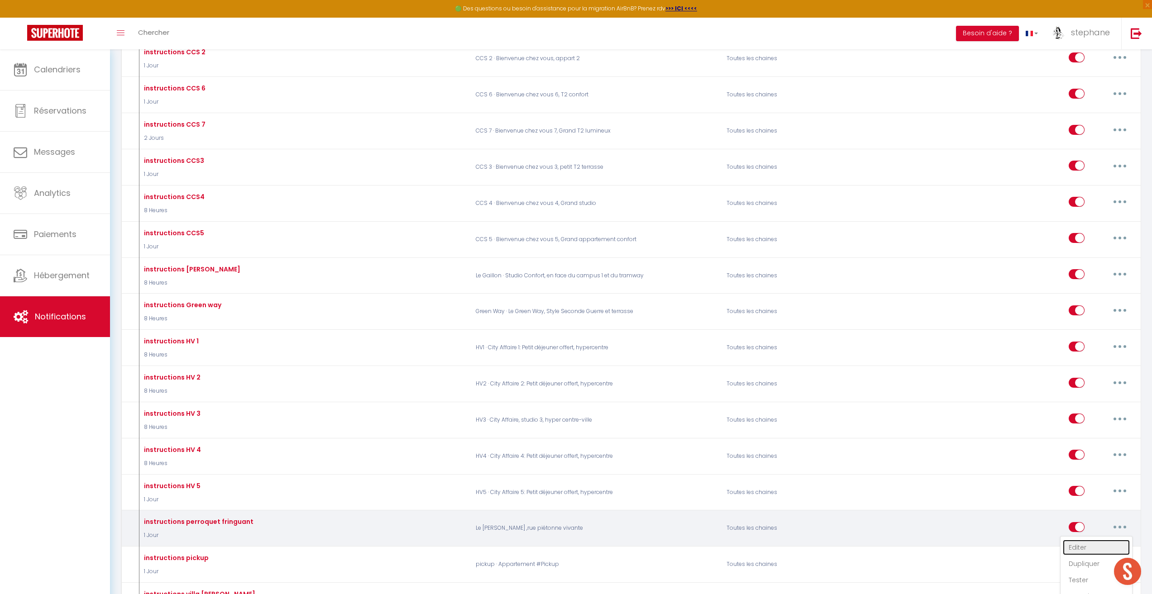
click at [1083, 550] on link "Editer" at bounding box center [1096, 547] width 67 height 15
type input "instructions perroquet fringuant"
select select "1 Jour"
select select "if_booking_is_paid"
checkbox input "true"
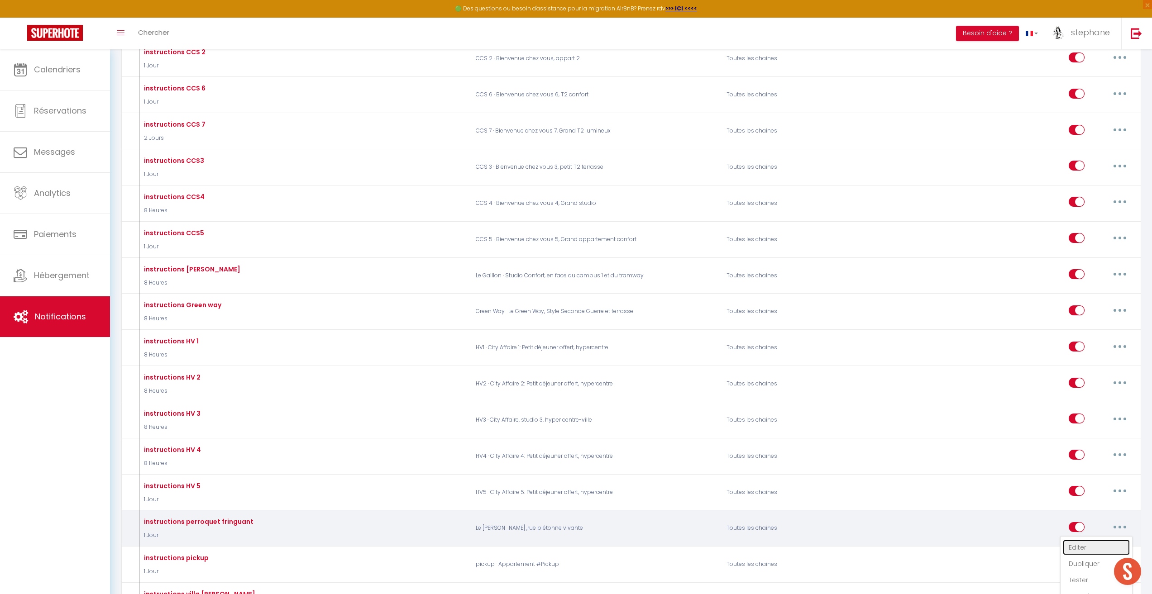
checkbox input "false"
radio input "true"
type input "instructions perroquet fringuant"
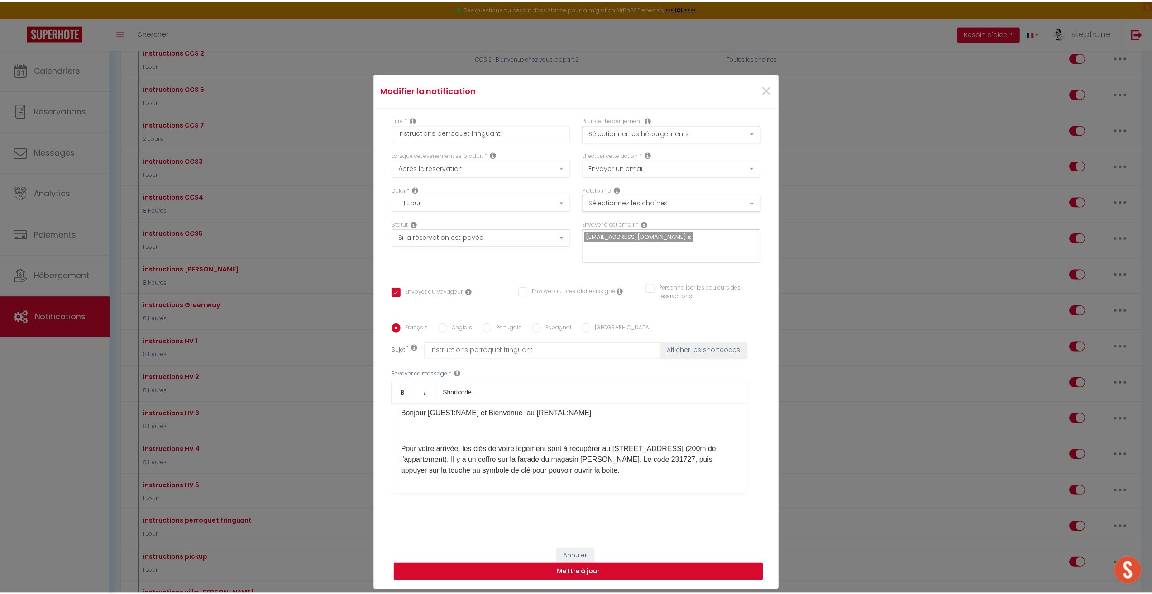
scroll to position [45, 0]
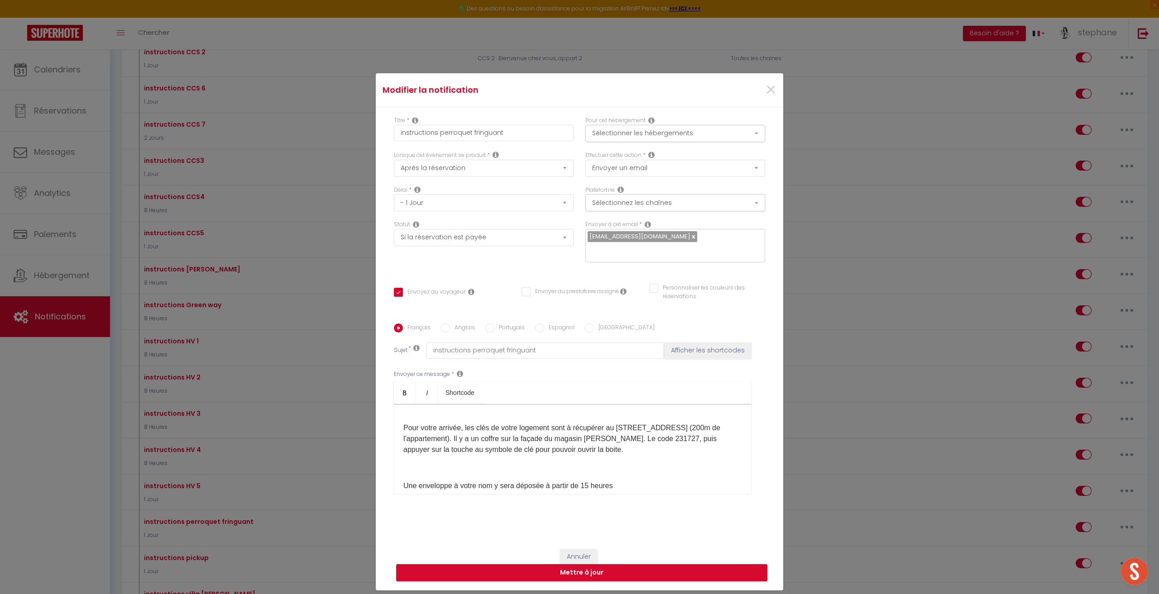
click at [705, 433] on p "Pour votre arrivée, l es clés de votre logement sont à récupérer au [STREET_ADD…" at bounding box center [572, 439] width 339 height 33
click at [586, 568] on button "Mettre à jour" at bounding box center [581, 573] width 371 height 17
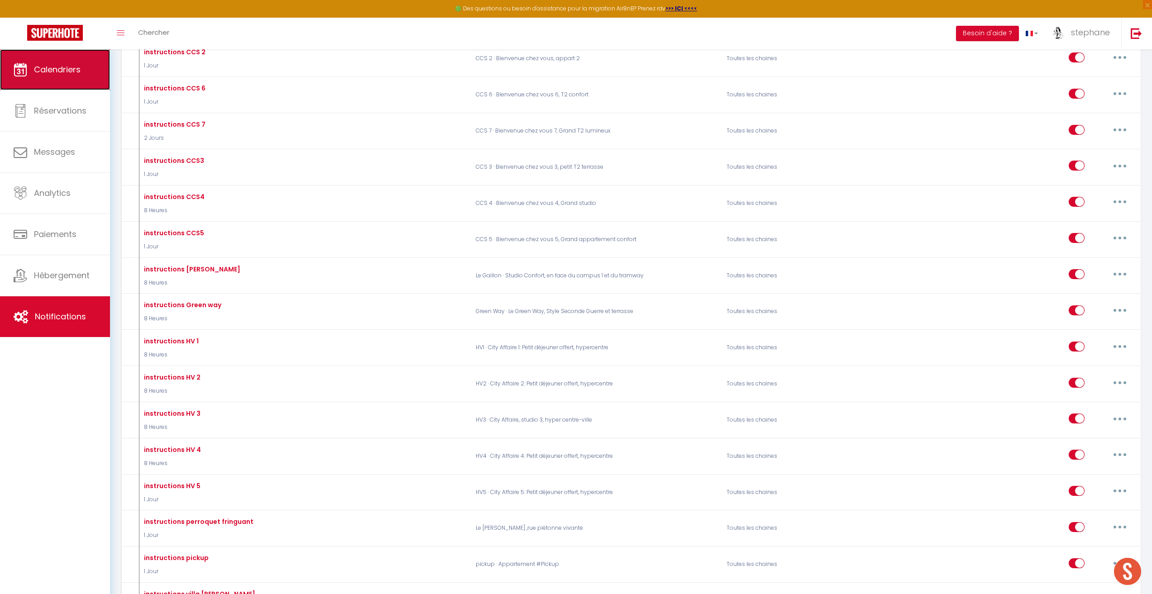
click at [82, 70] on link "Calendriers" at bounding box center [55, 69] width 110 height 41
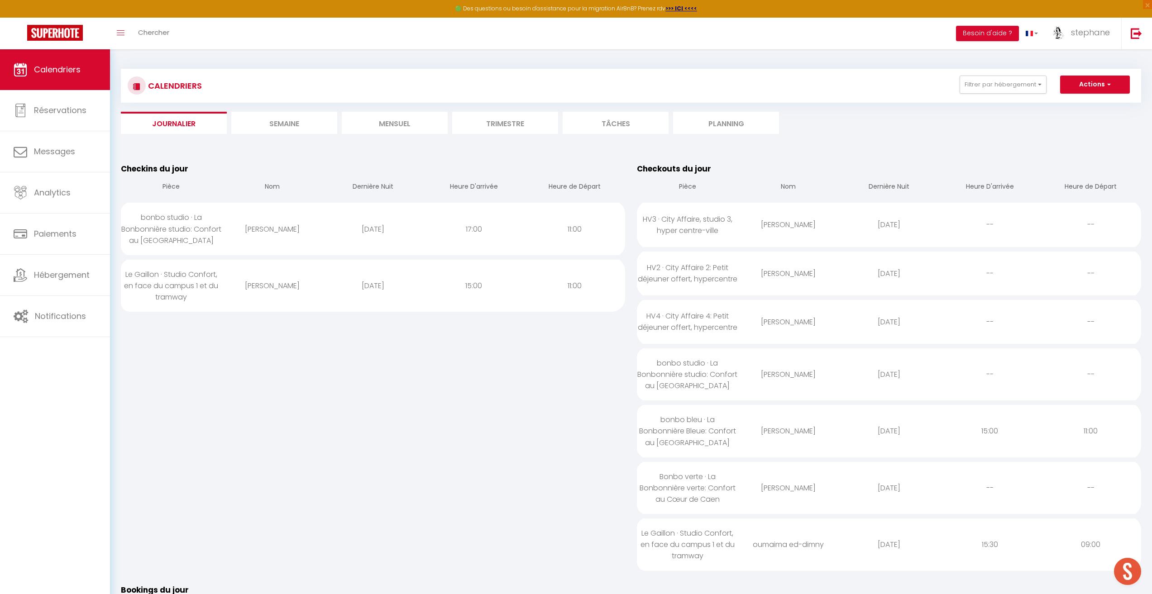
click at [402, 125] on li "Mensuel" at bounding box center [395, 123] width 106 height 22
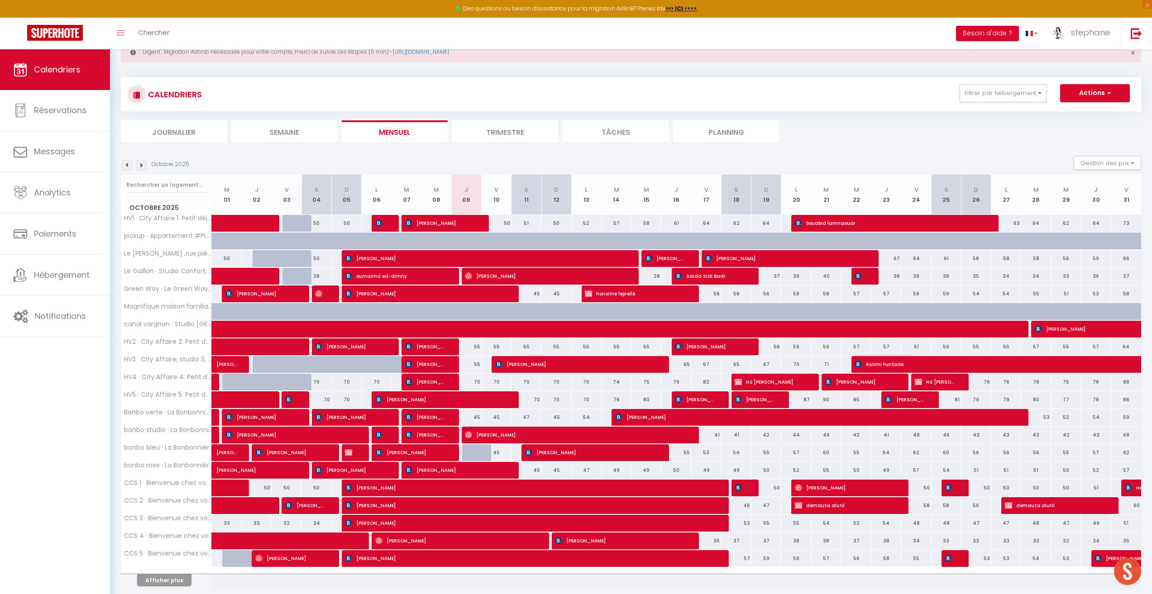
scroll to position [63, 0]
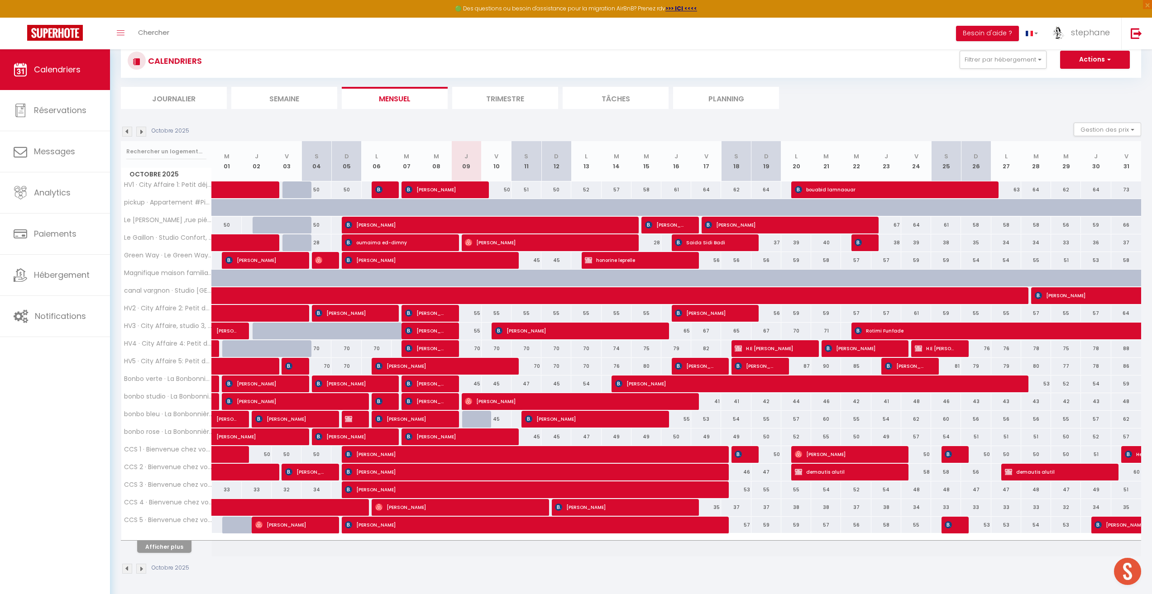
click at [479, 414] on div at bounding box center [477, 419] width 30 height 17
type input "45"
type input "Jeu 09 Octobre 2025"
type input "Ven 10 Octobre 2025"
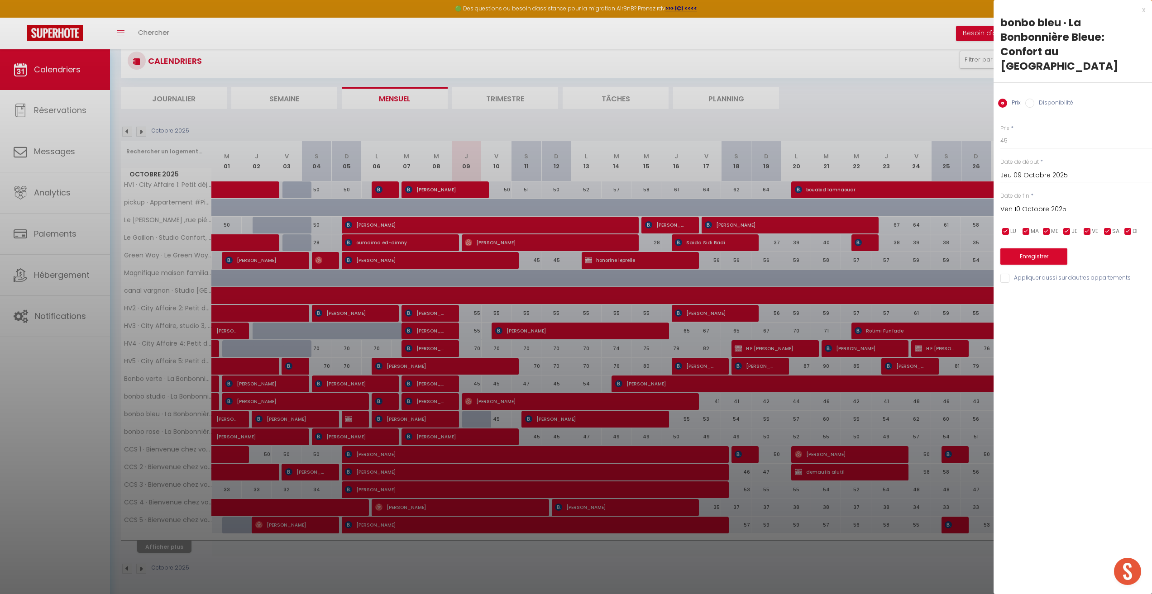
click at [911, 108] on div at bounding box center [576, 297] width 1152 height 594
